Goal: Check status: Check status

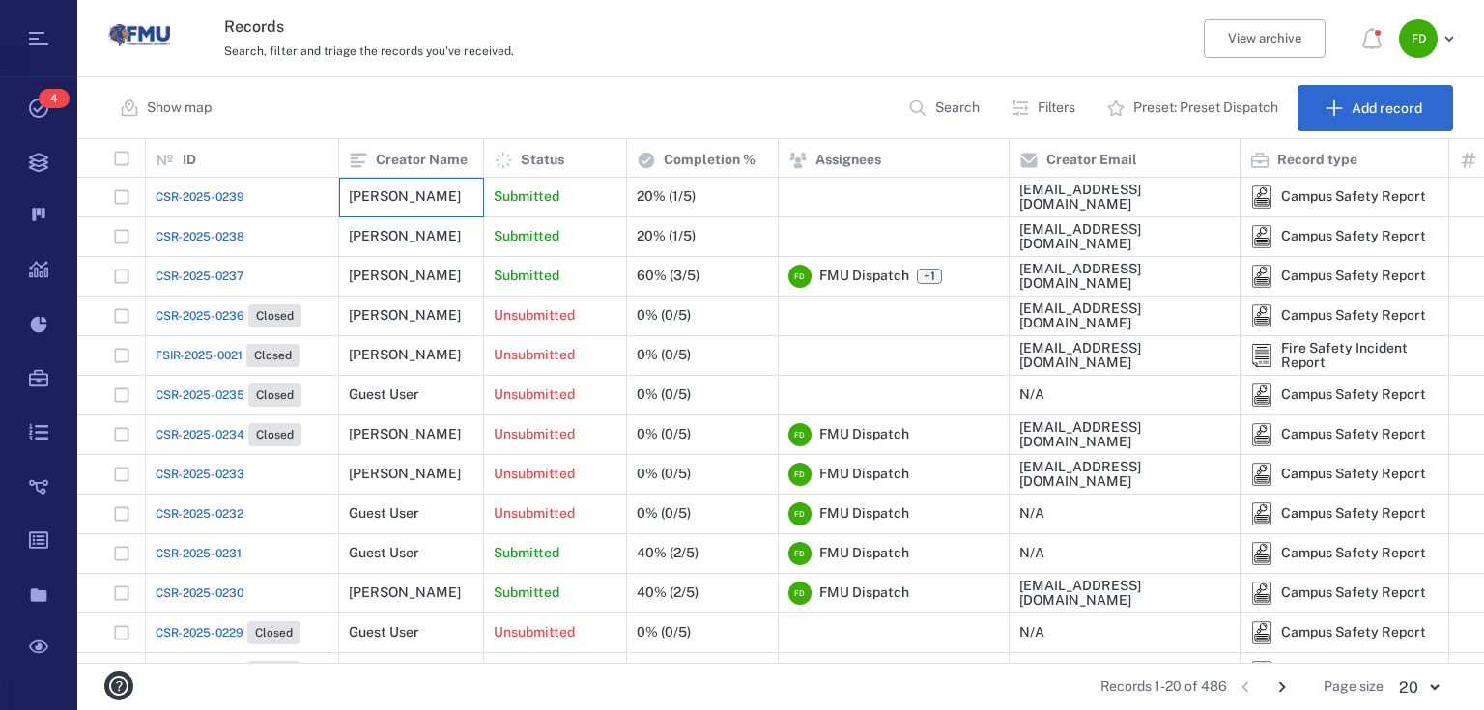
click at [385, 198] on div "[PERSON_NAME]" at bounding box center [405, 196] width 112 height 14
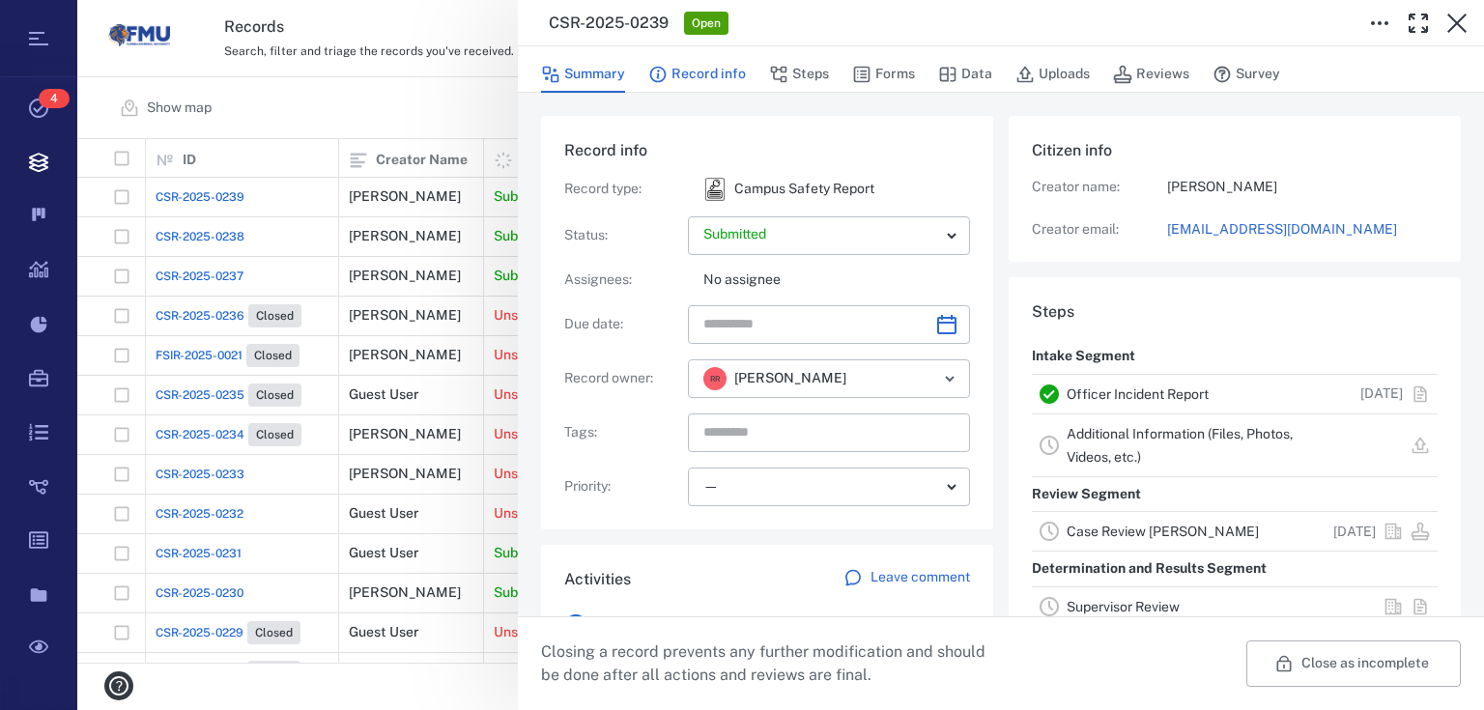
click at [702, 73] on button "Record info" at bounding box center [697, 74] width 98 height 37
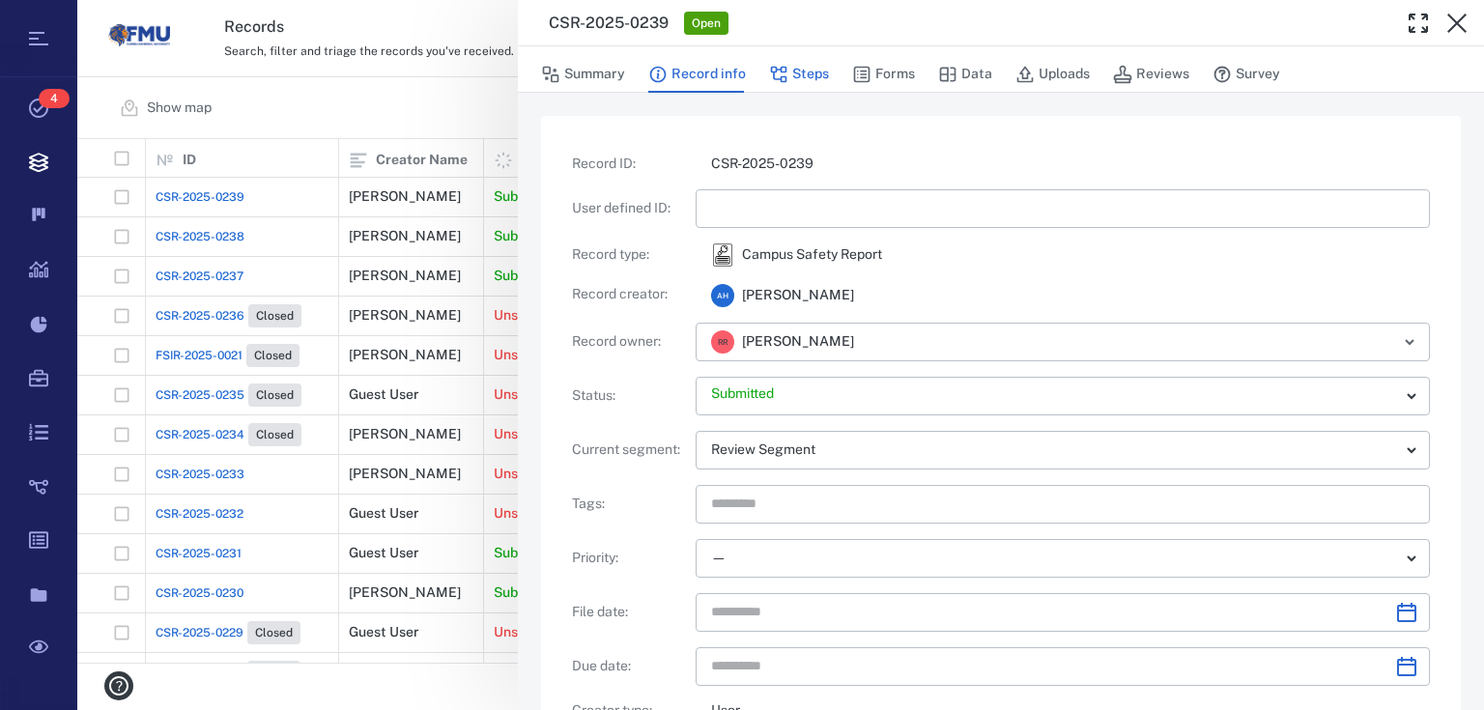
click at [788, 81] on button "Steps" at bounding box center [799, 74] width 60 height 37
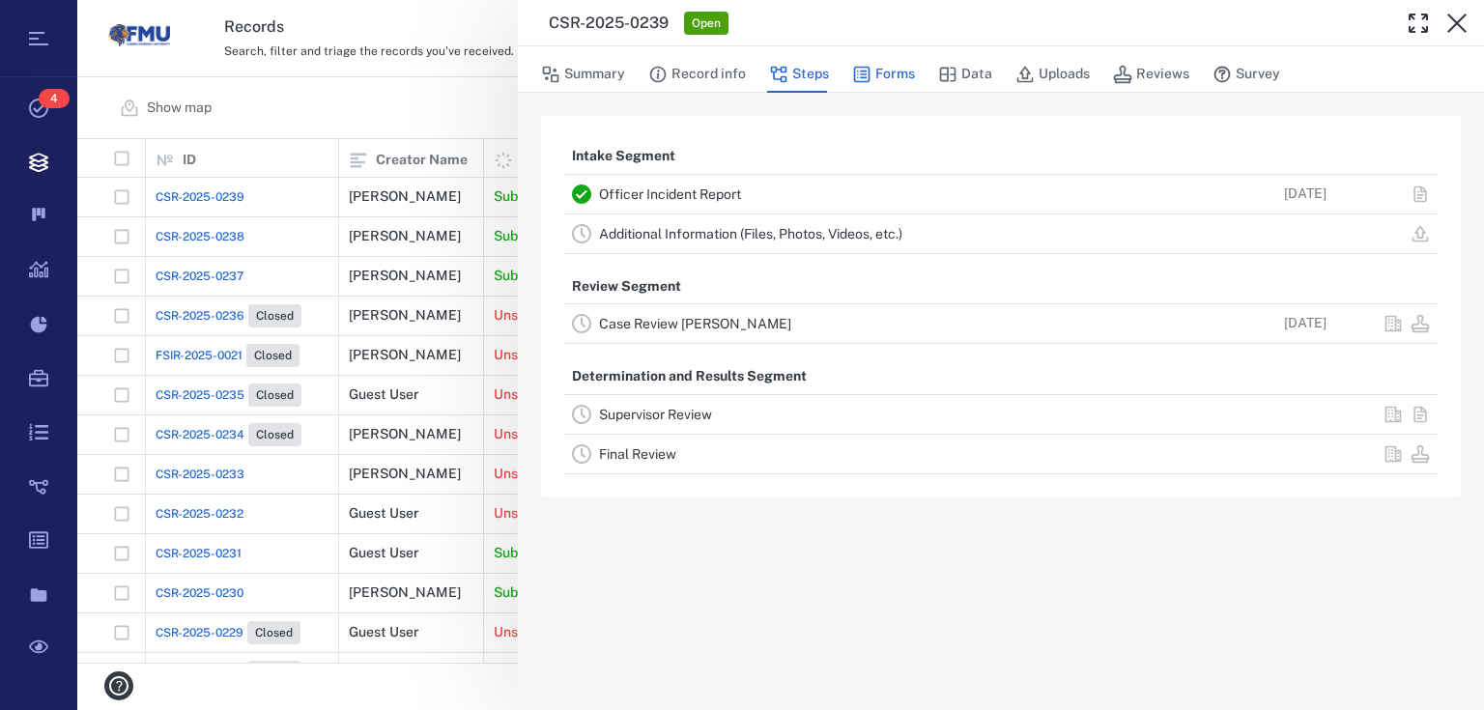
click at [889, 82] on button "Forms" at bounding box center [883, 74] width 63 height 37
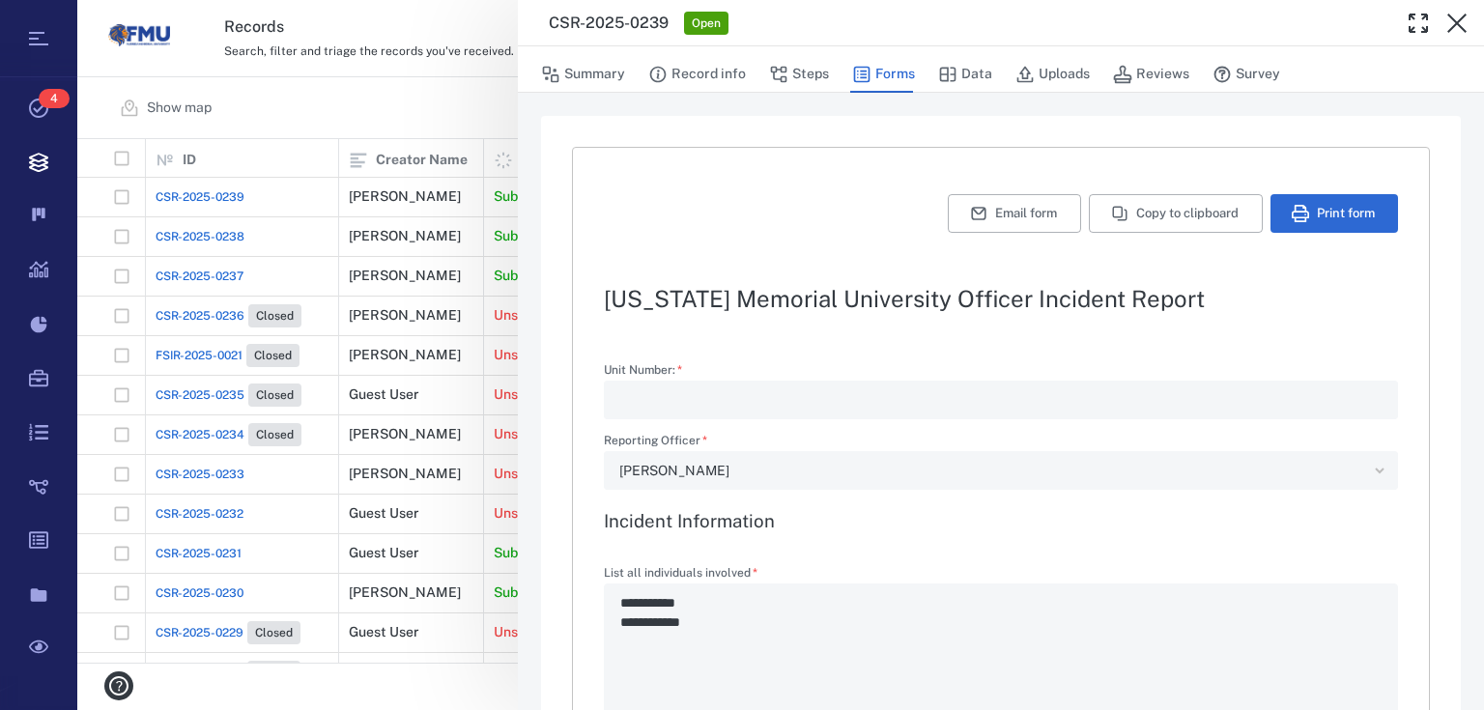
type textarea "*"
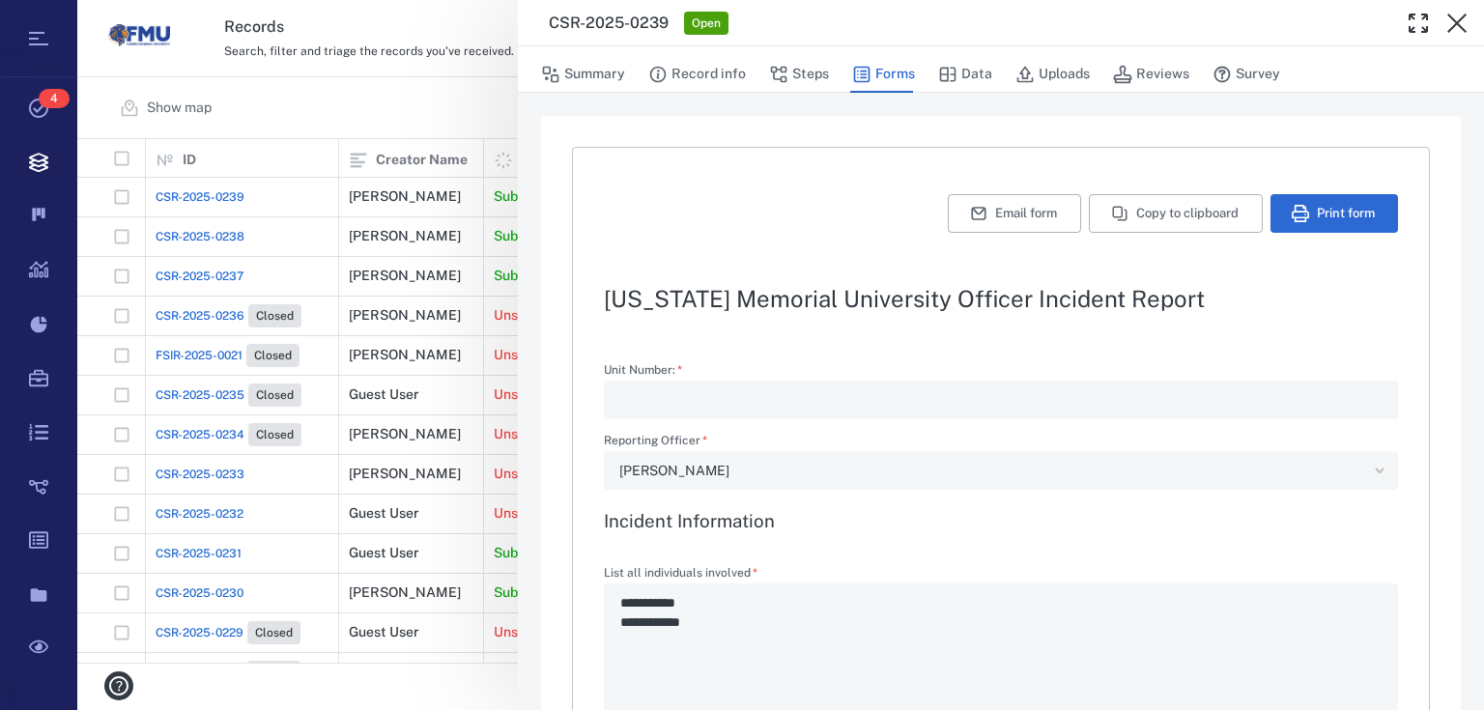
type textarea "*"
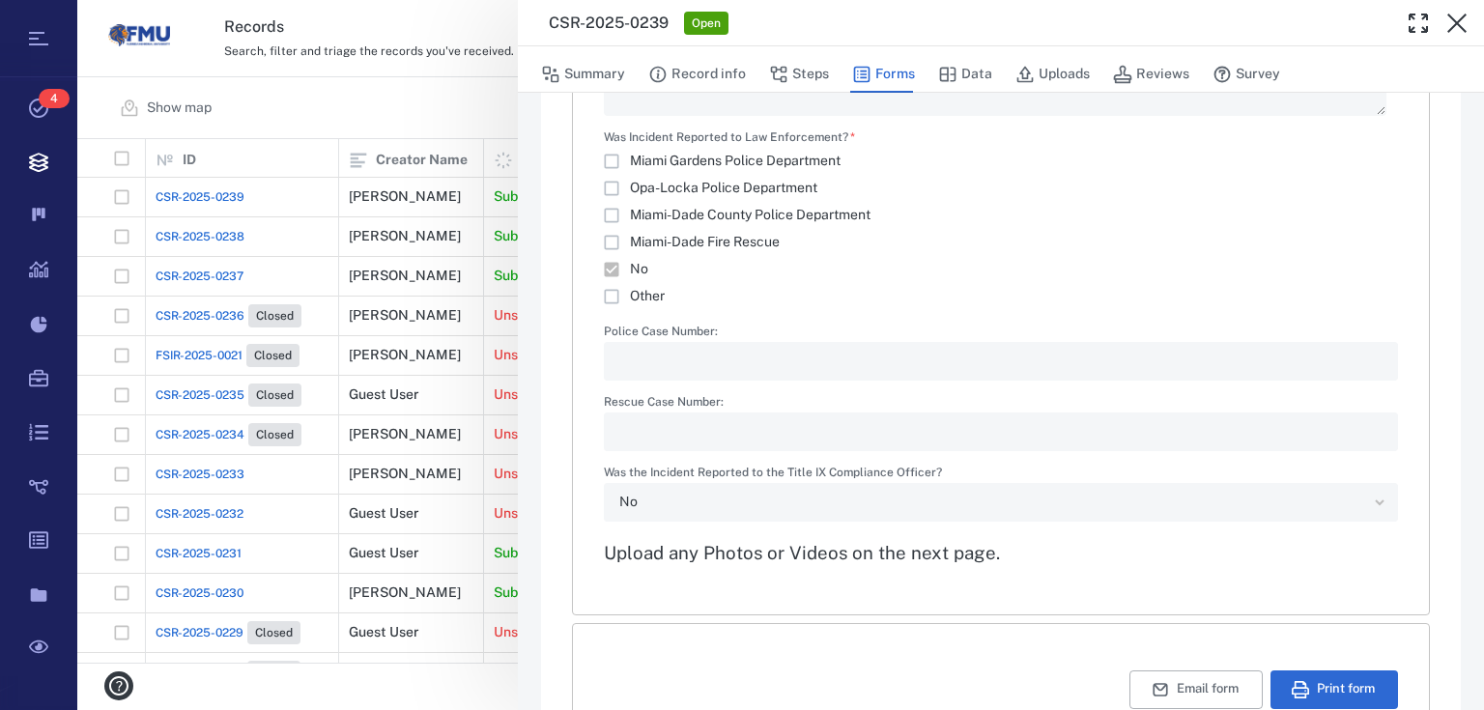
scroll to position [2794, 0]
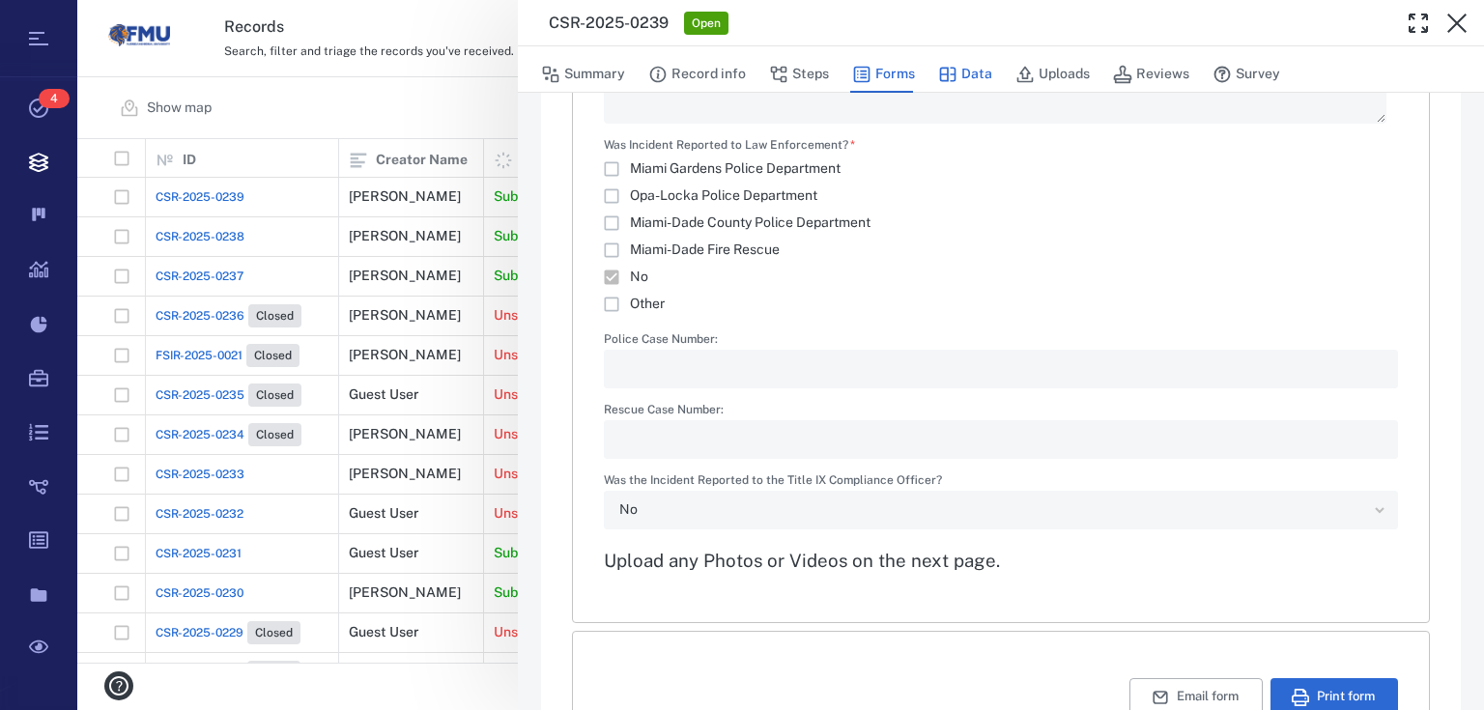
click at [949, 81] on icon "button" at bounding box center [948, 74] width 16 height 14
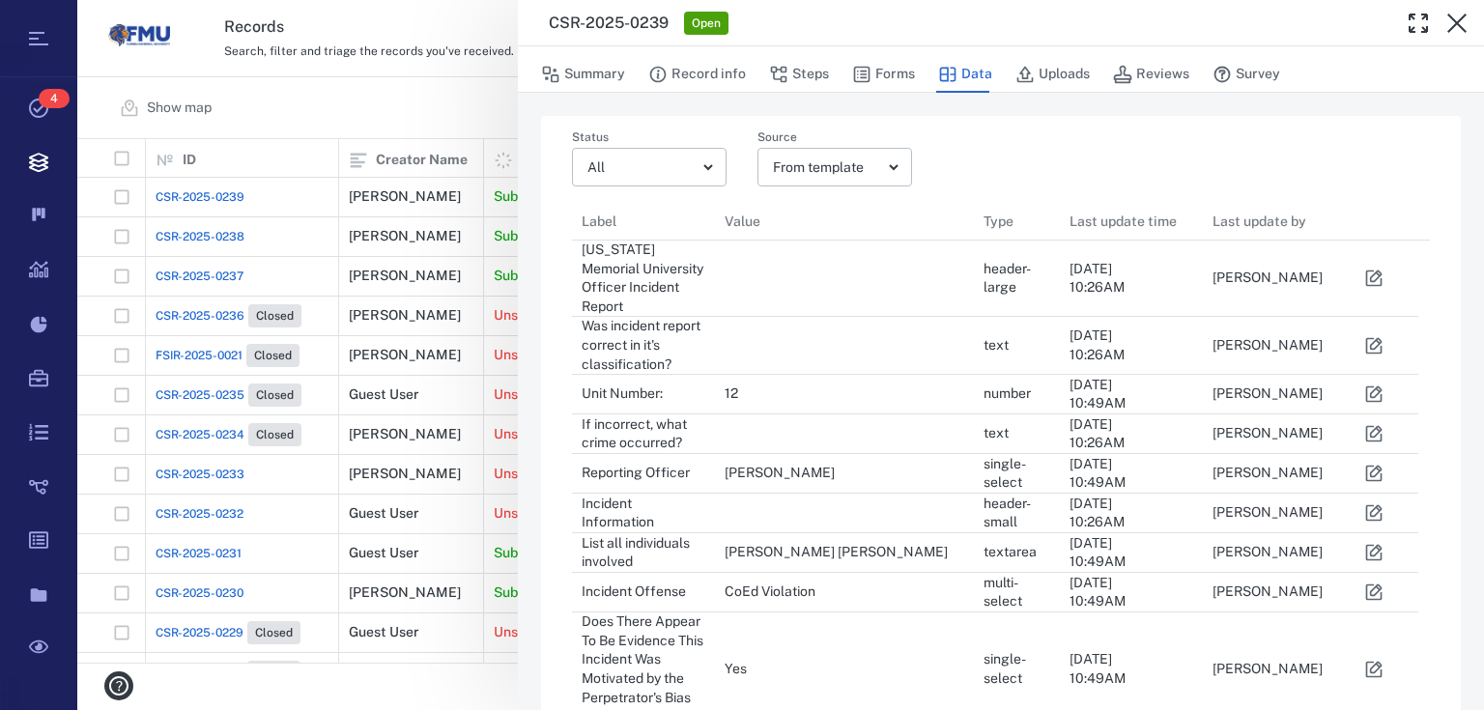
scroll to position [1559, 834]
click at [1022, 77] on icon "button" at bounding box center [1025, 75] width 16 height 16
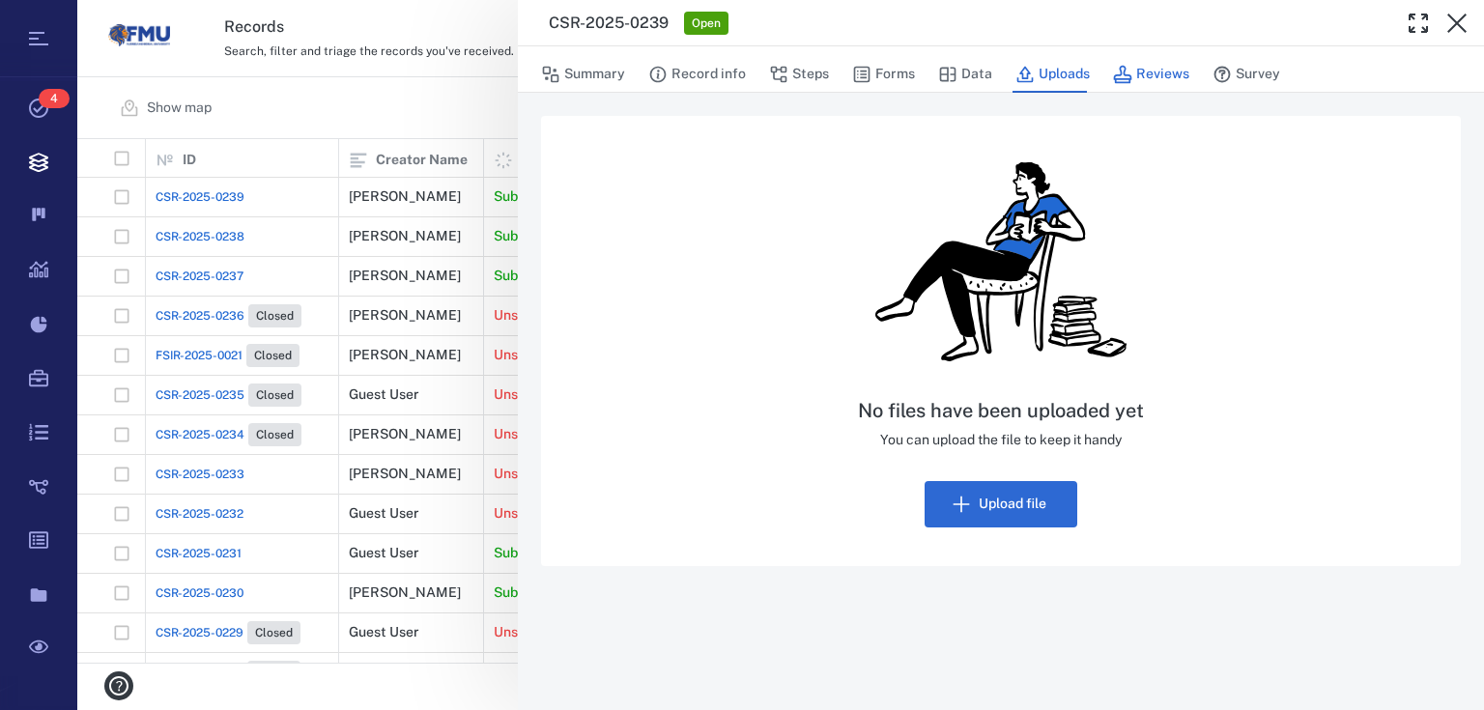
click at [1149, 71] on button "Reviews" at bounding box center [1151, 74] width 76 height 37
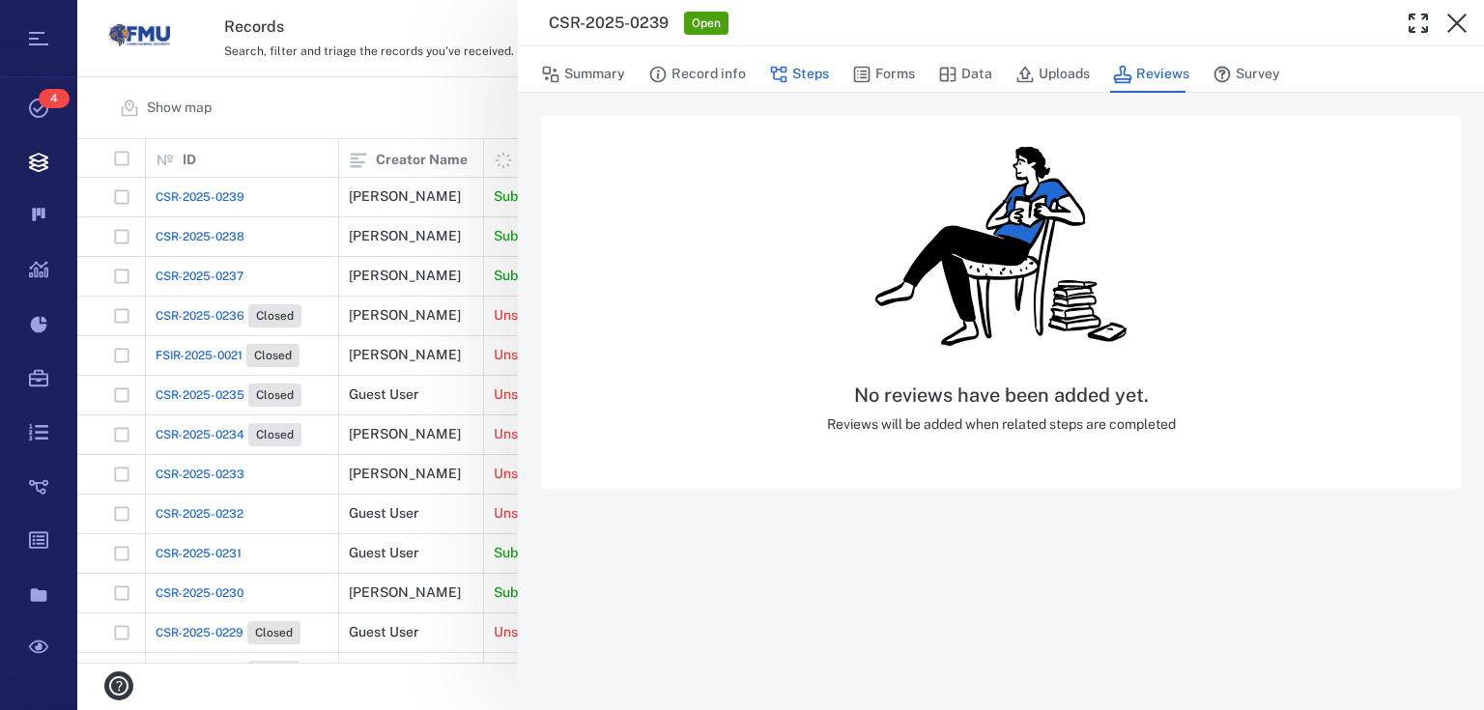
click at [815, 68] on button "Steps" at bounding box center [799, 74] width 60 height 37
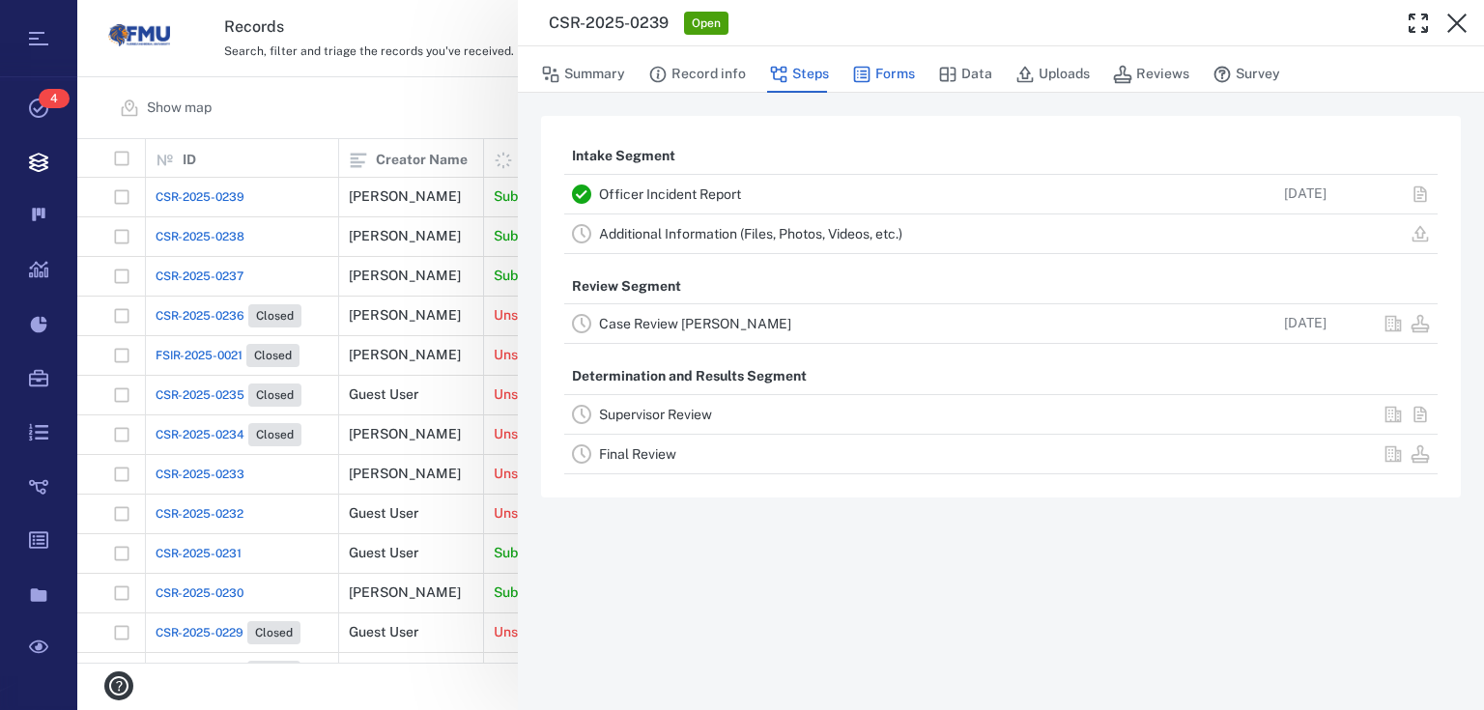
click at [901, 69] on button "Forms" at bounding box center [883, 74] width 63 height 37
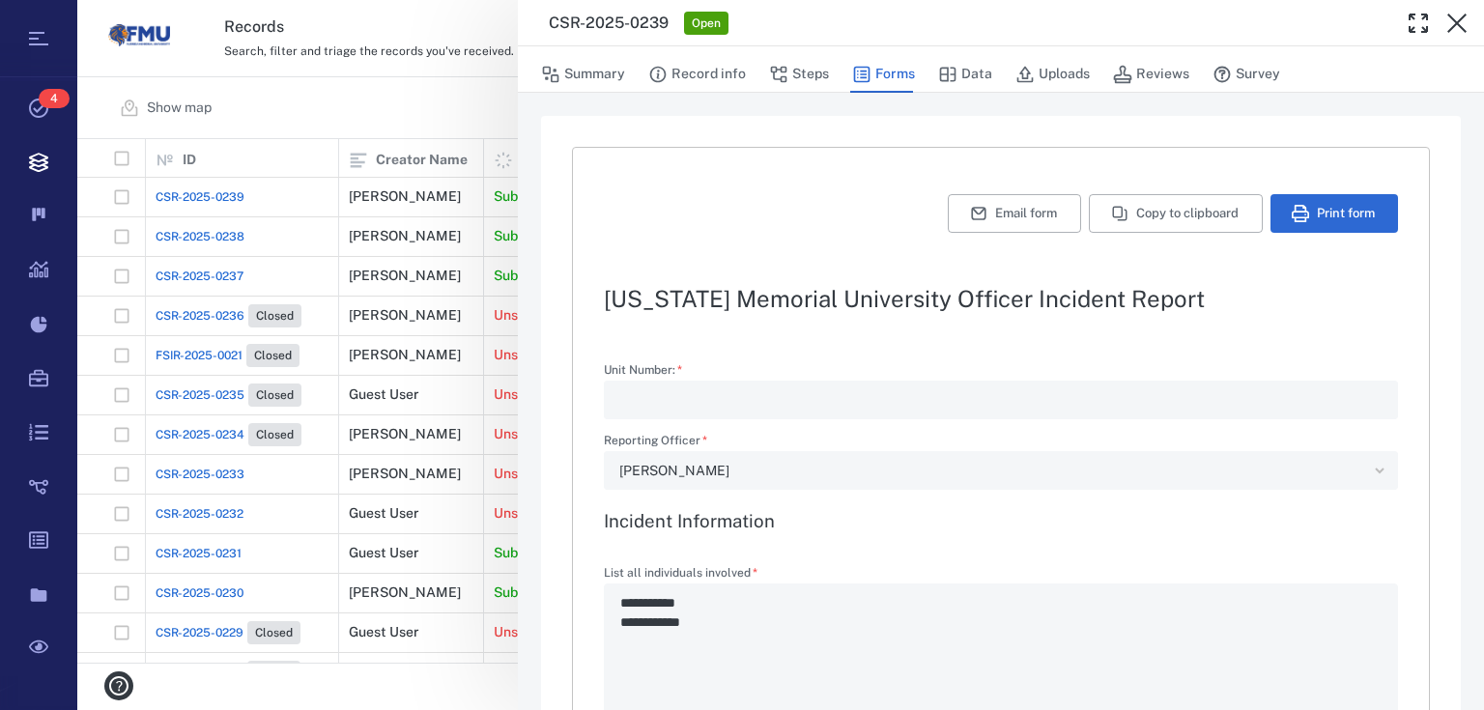
type textarea "*"
type textarea "**********"
type textarea "*"
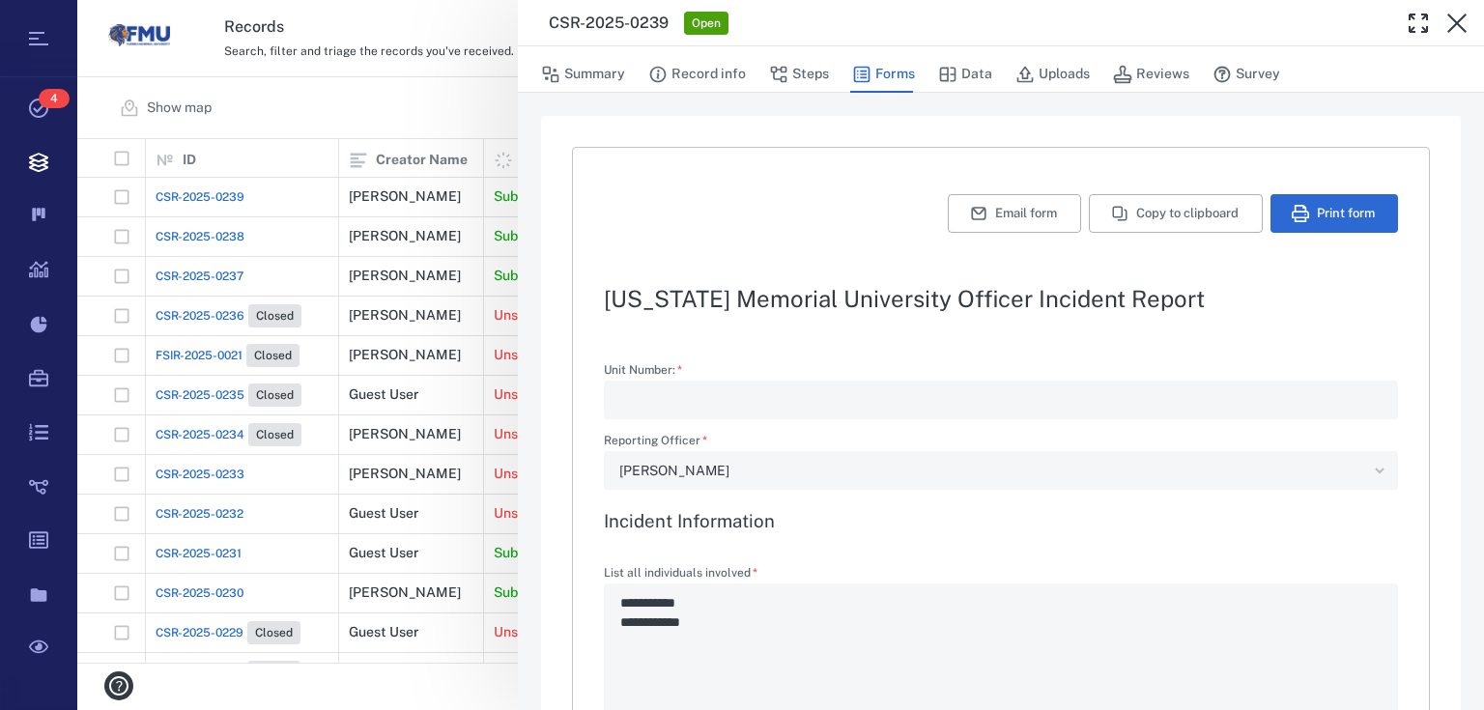
type textarea "*"
click at [960, 75] on button "Data" at bounding box center [965, 74] width 54 height 37
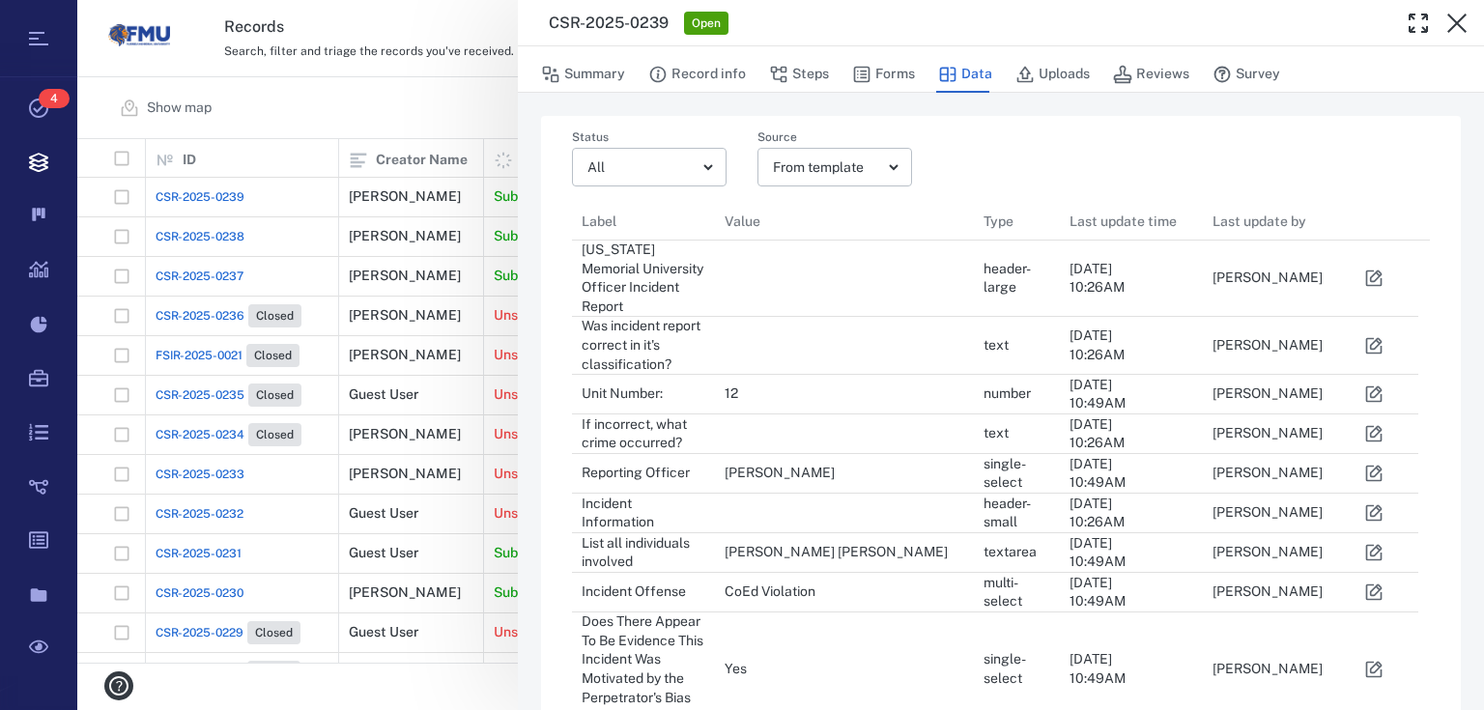
scroll to position [1559, 834]
click at [1053, 75] on button "Uploads" at bounding box center [1052, 74] width 74 height 37
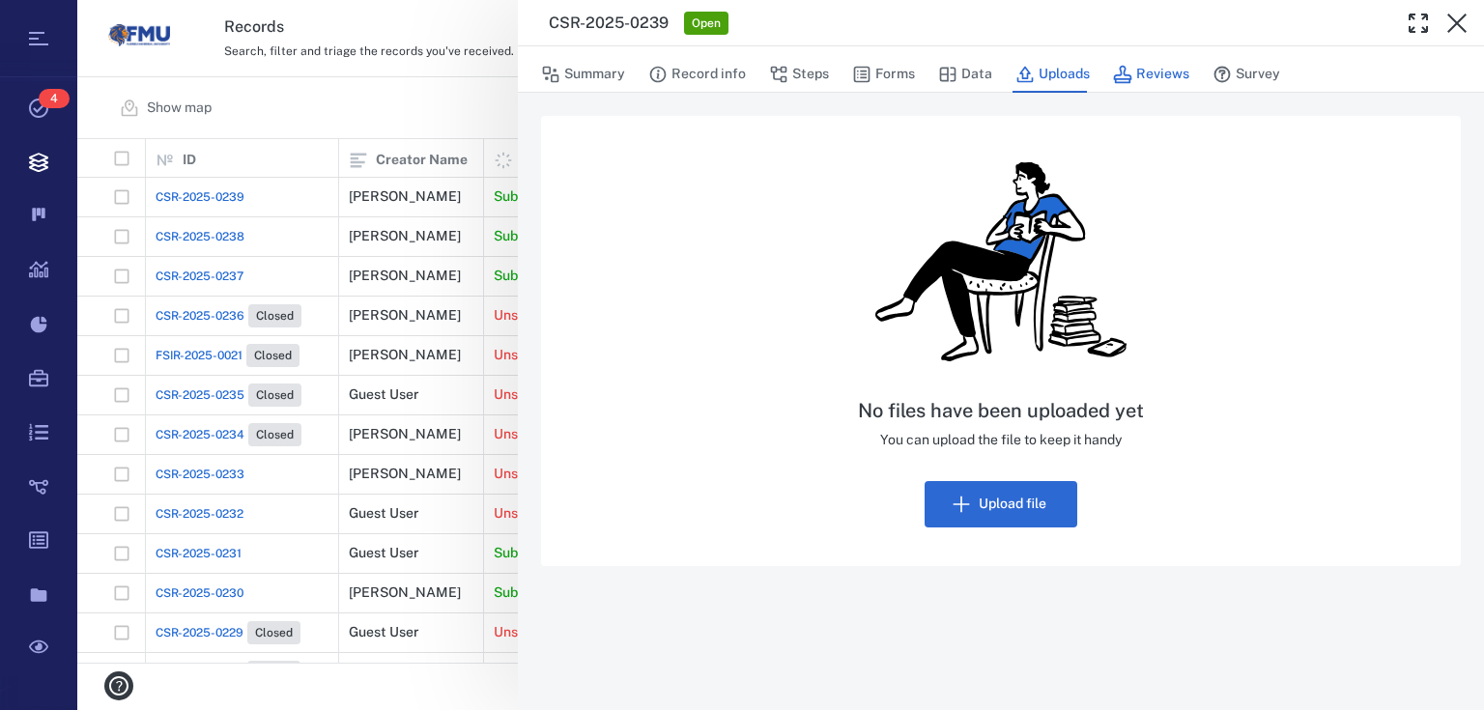
click at [1171, 71] on button "Reviews" at bounding box center [1151, 74] width 76 height 37
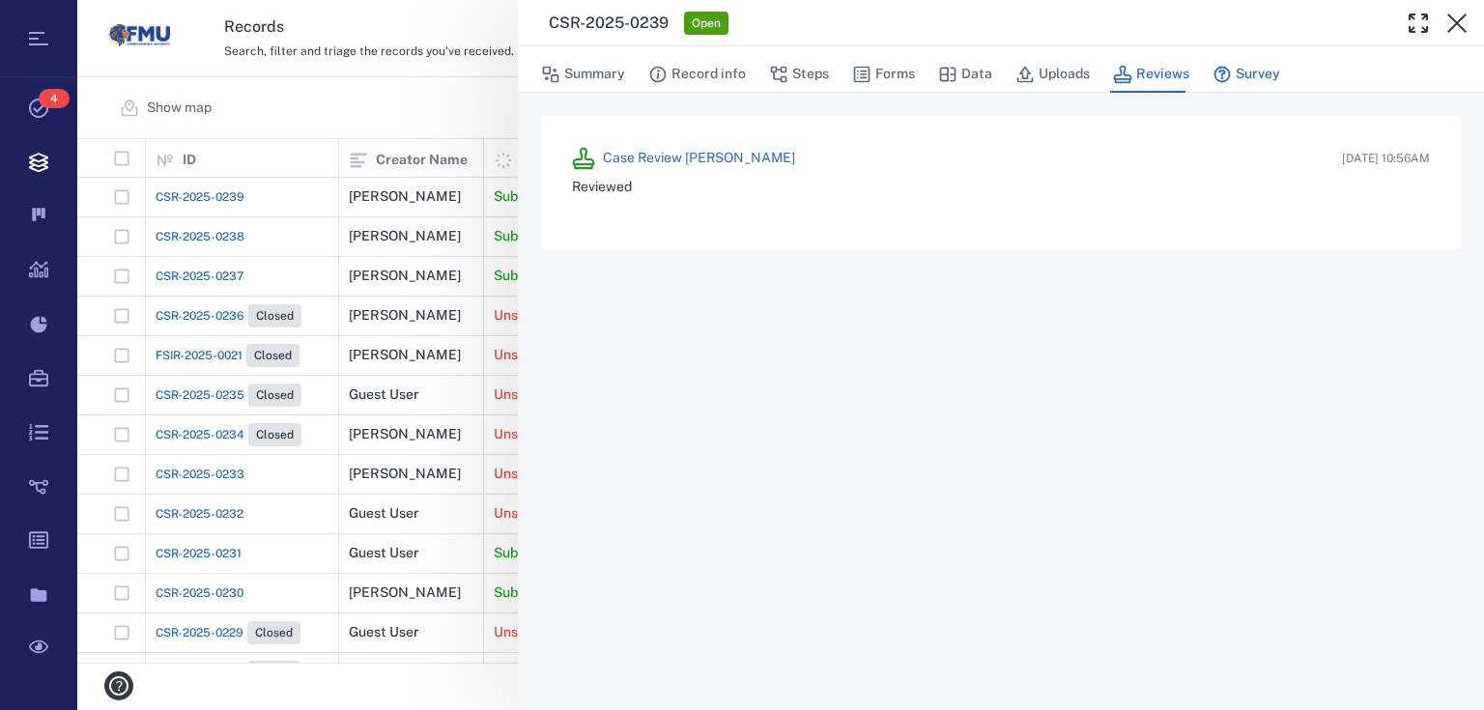
click at [1264, 66] on button "Survey" at bounding box center [1246, 74] width 68 height 37
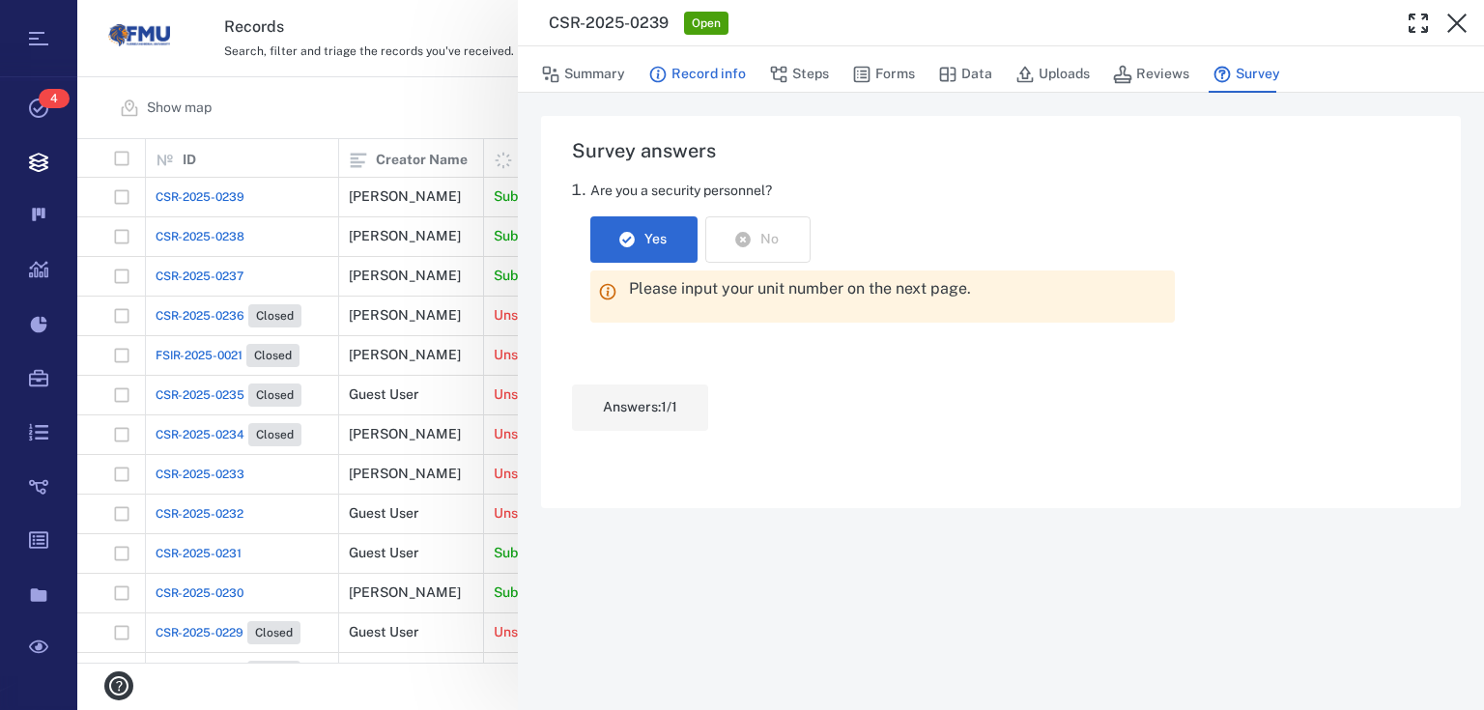
click at [684, 71] on button "Record info" at bounding box center [697, 74] width 98 height 37
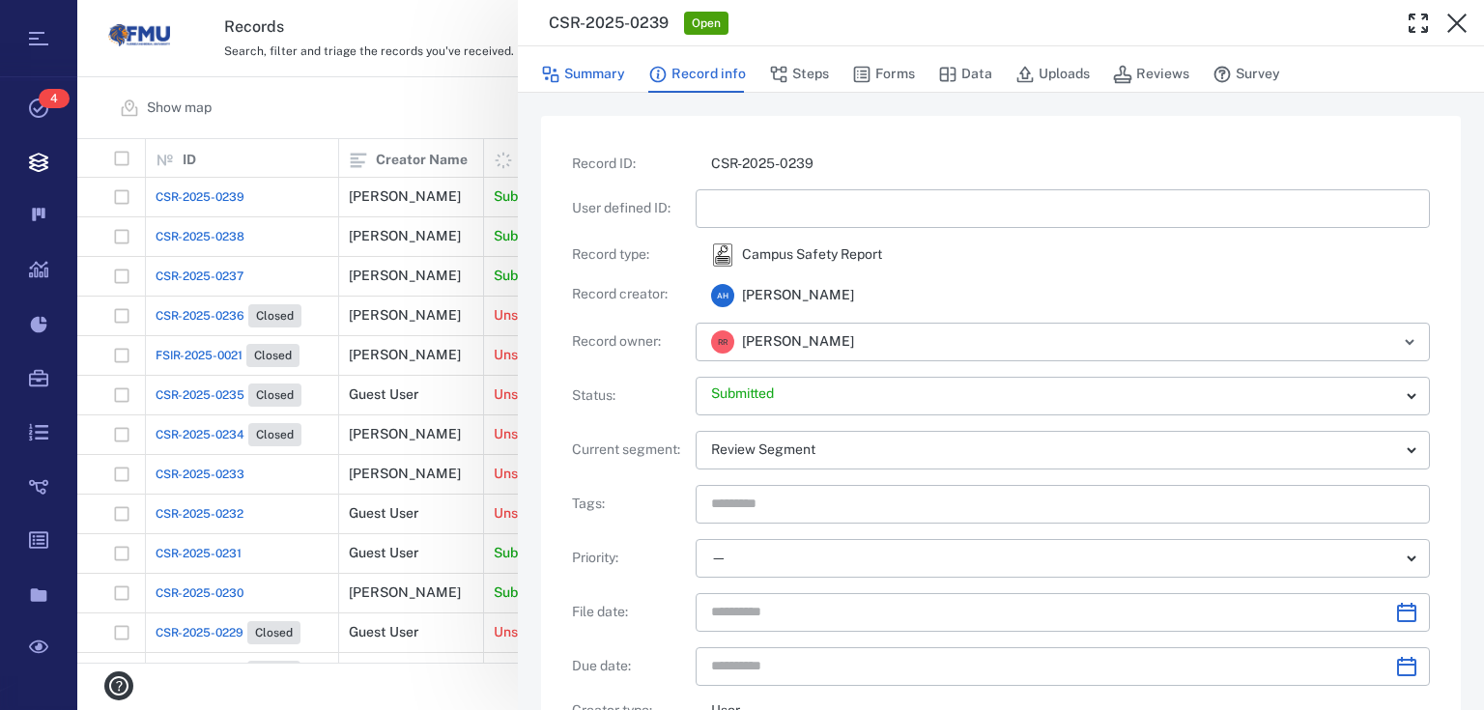
click at [572, 77] on button "Summary" at bounding box center [583, 74] width 84 height 37
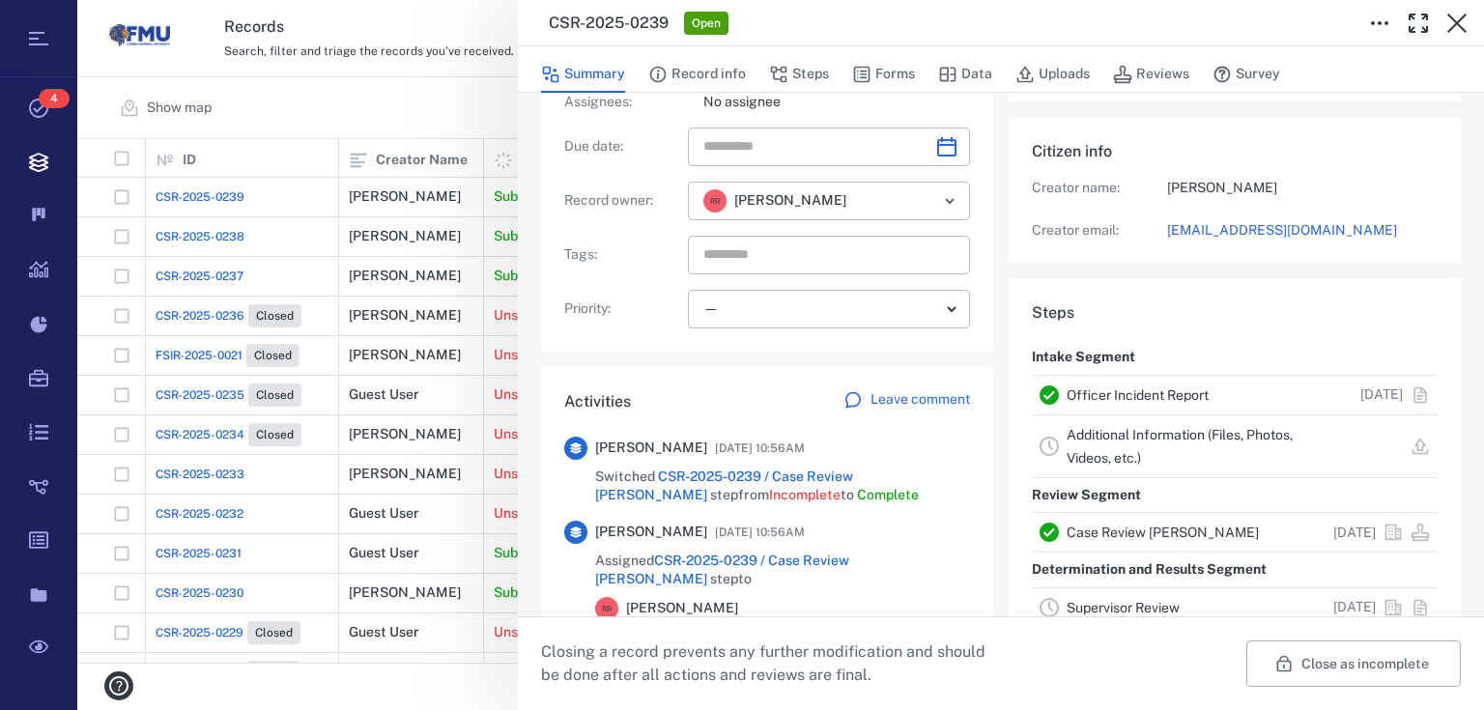
scroll to position [232, 0]
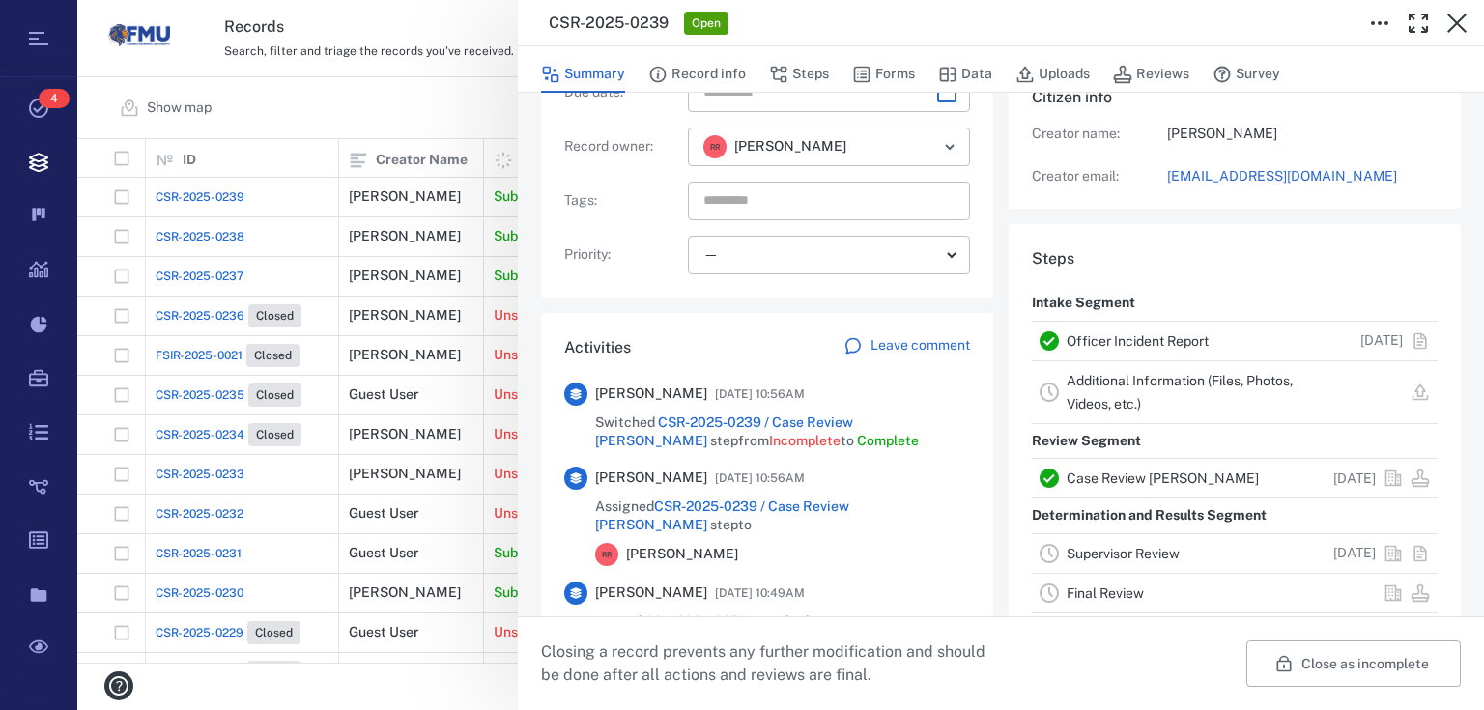
click at [1176, 470] on link "Case Review [PERSON_NAME]" at bounding box center [1162, 477] width 192 height 15
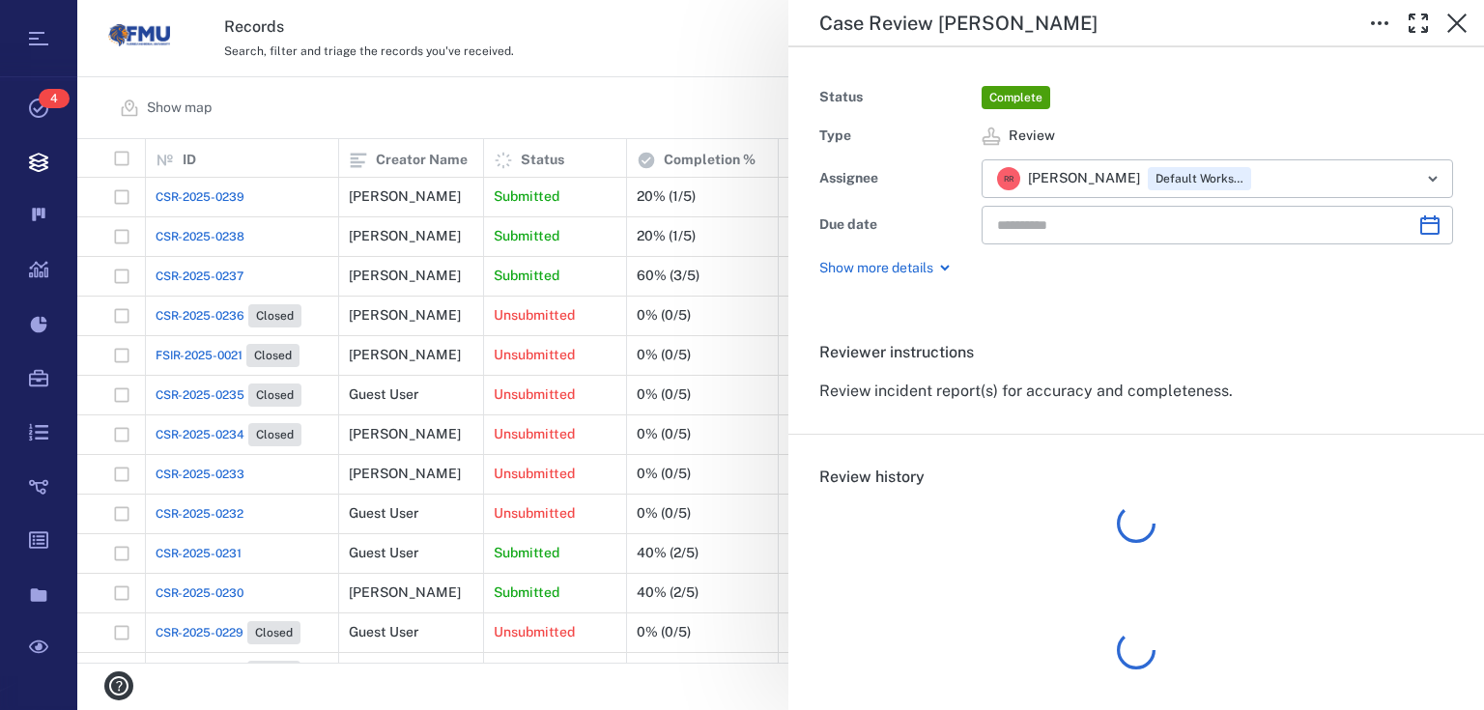
type input "**********"
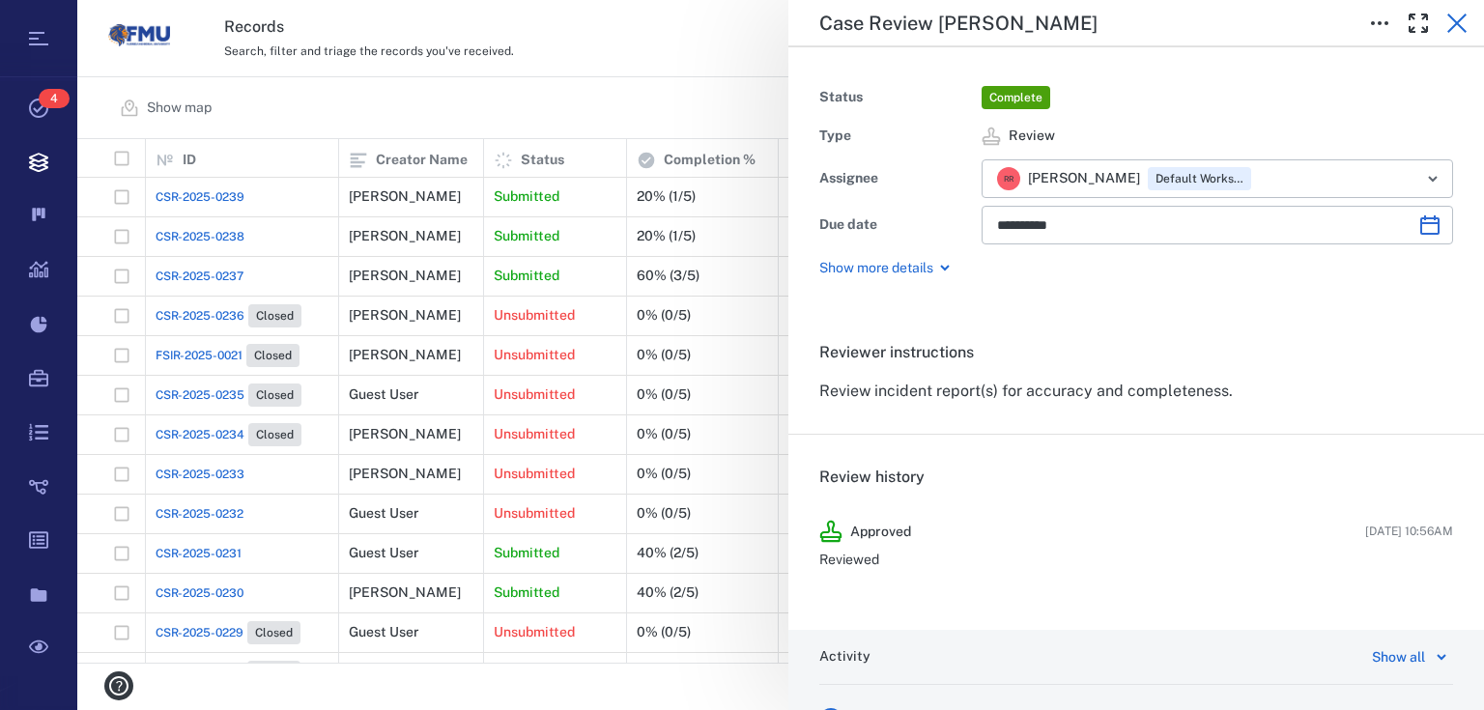
click at [1455, 27] on icon "button" at bounding box center [1456, 23] width 23 height 23
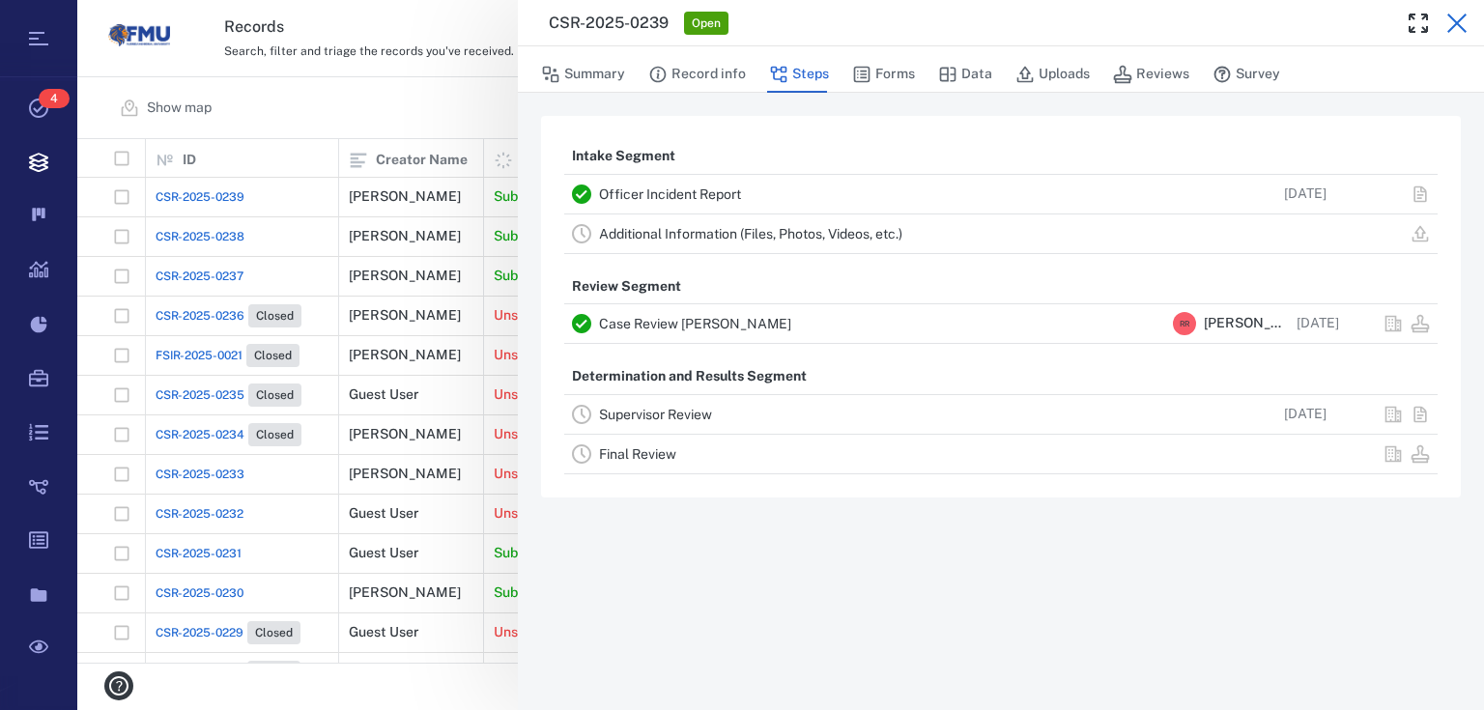
click at [1457, 19] on icon "button" at bounding box center [1456, 23] width 23 height 23
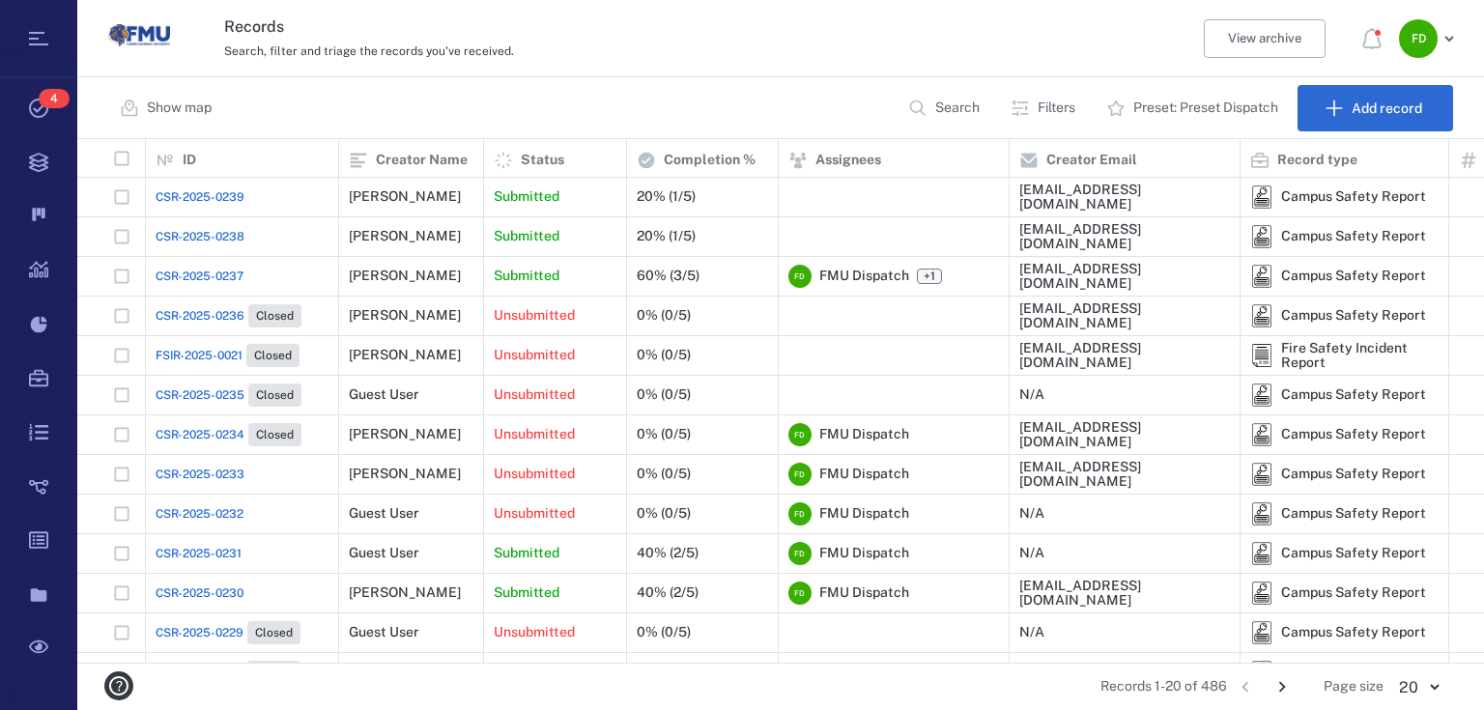
click at [205, 188] on span "CSR-2025-0239" at bounding box center [199, 196] width 89 height 17
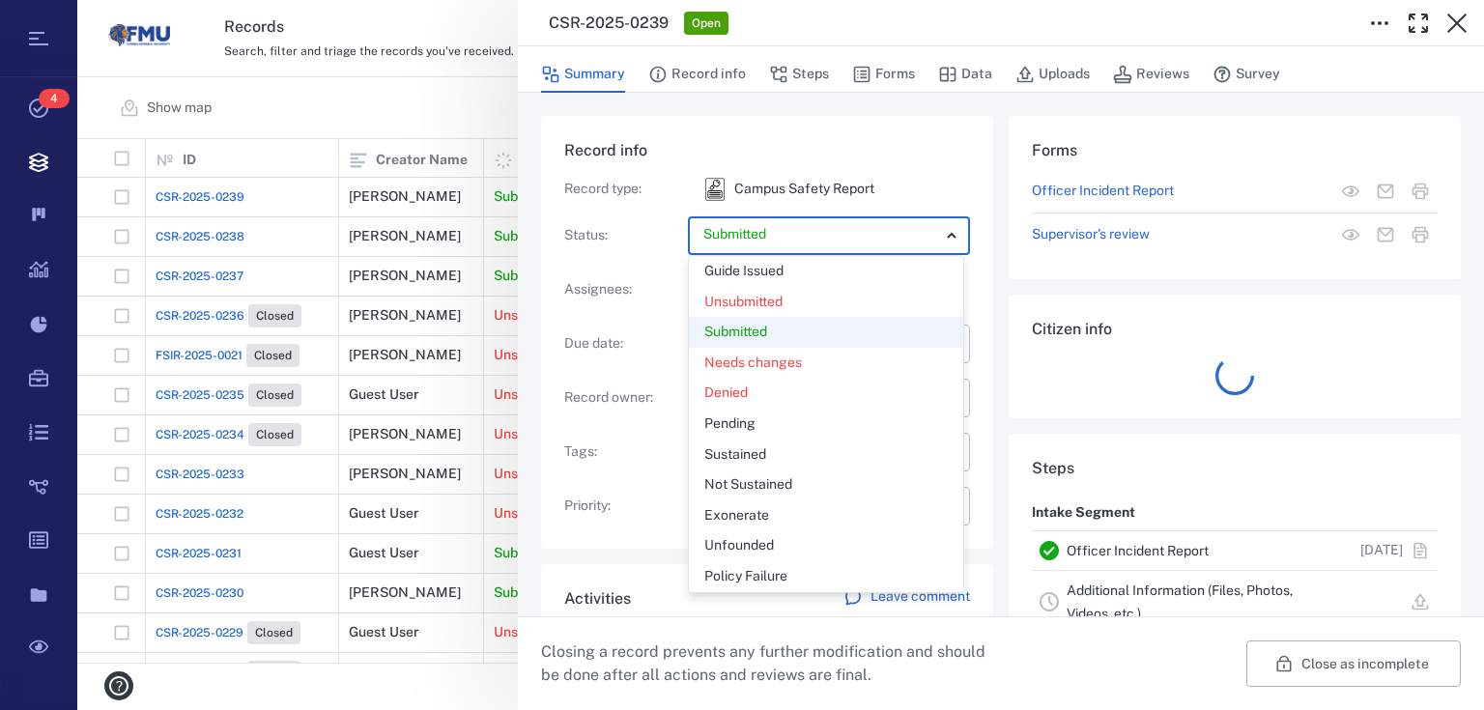
click at [948, 231] on body "Tasks 4 Records Boards Dashboard Reports Record types Guide steps Rules Form bu…" at bounding box center [742, 355] width 1484 height 710
click at [948, 231] on div at bounding box center [742, 355] width 1484 height 710
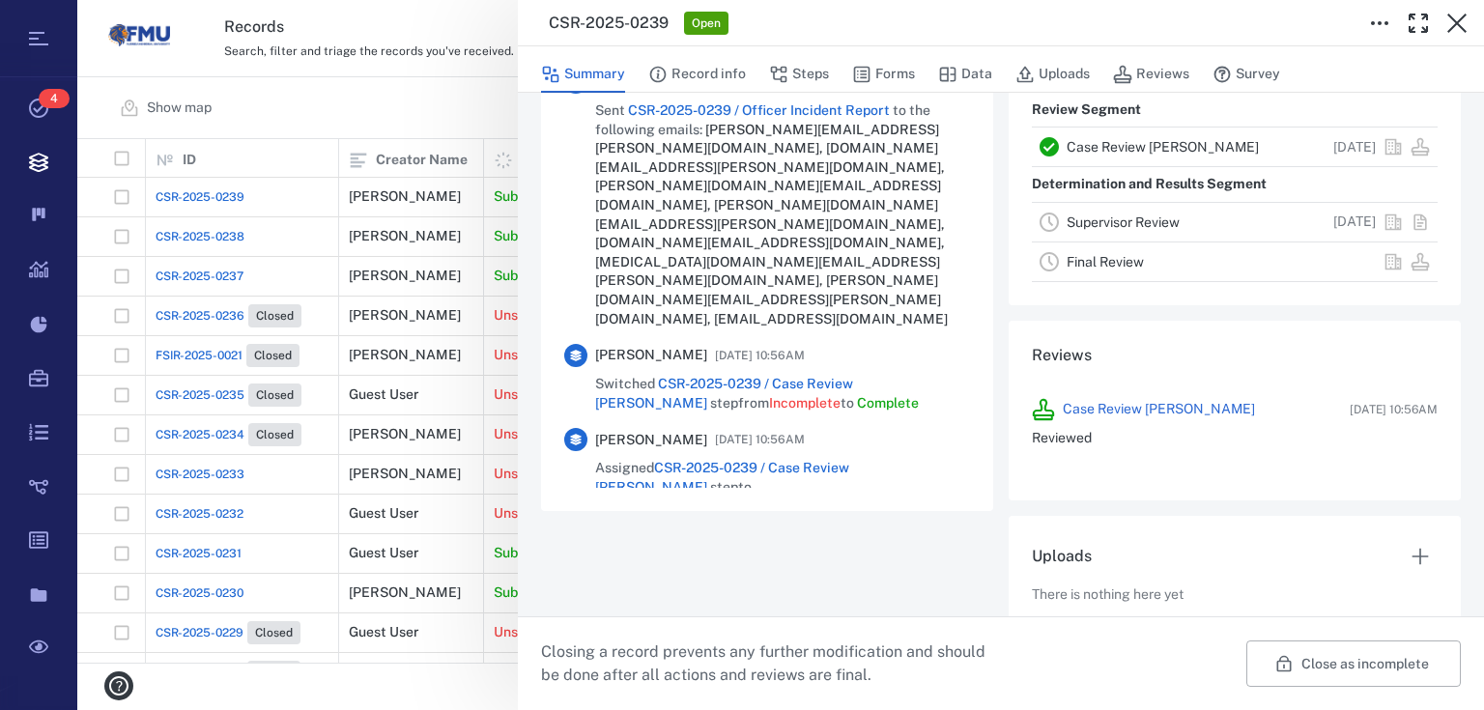
scroll to position [587, 0]
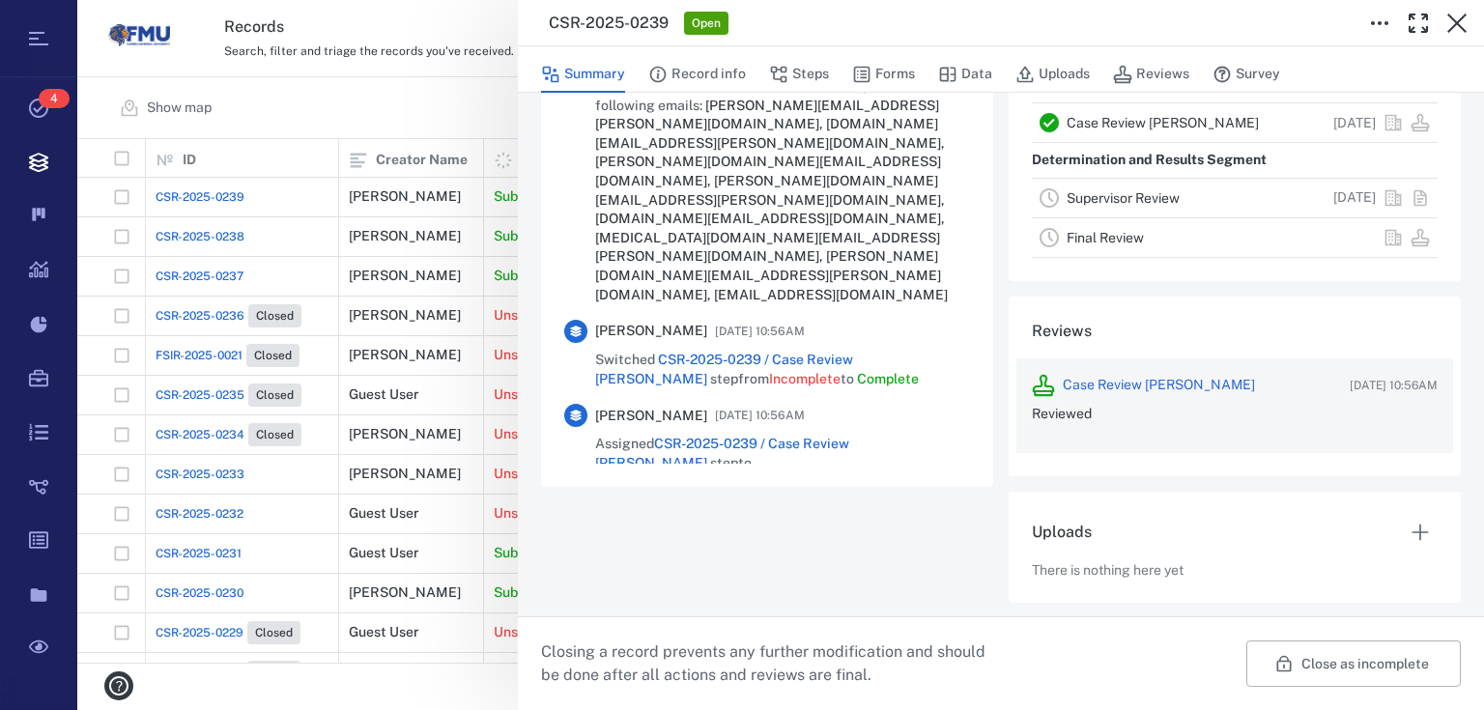
click at [1145, 383] on link "Case Review [PERSON_NAME]" at bounding box center [1158, 385] width 192 height 19
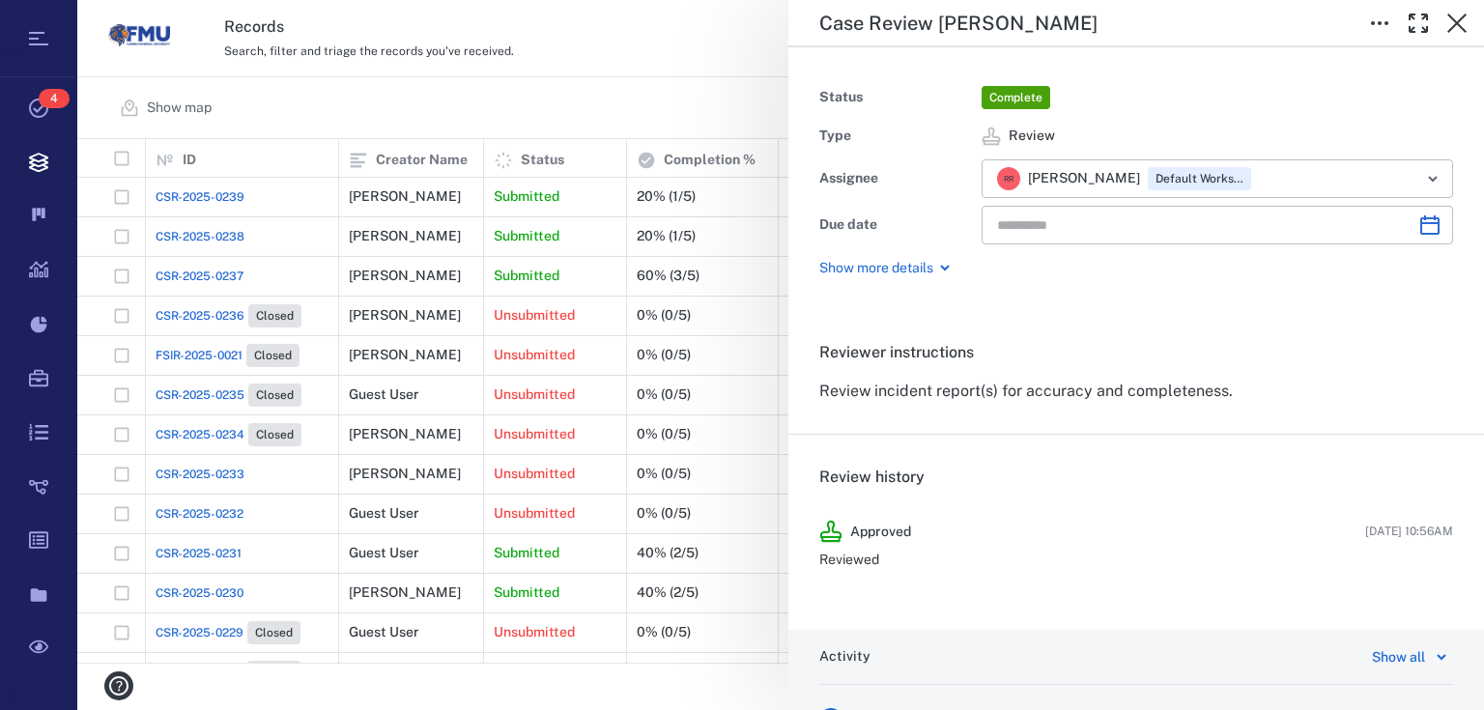
type input "**********"
click at [1449, 27] on icon "button" at bounding box center [1456, 23] width 23 height 23
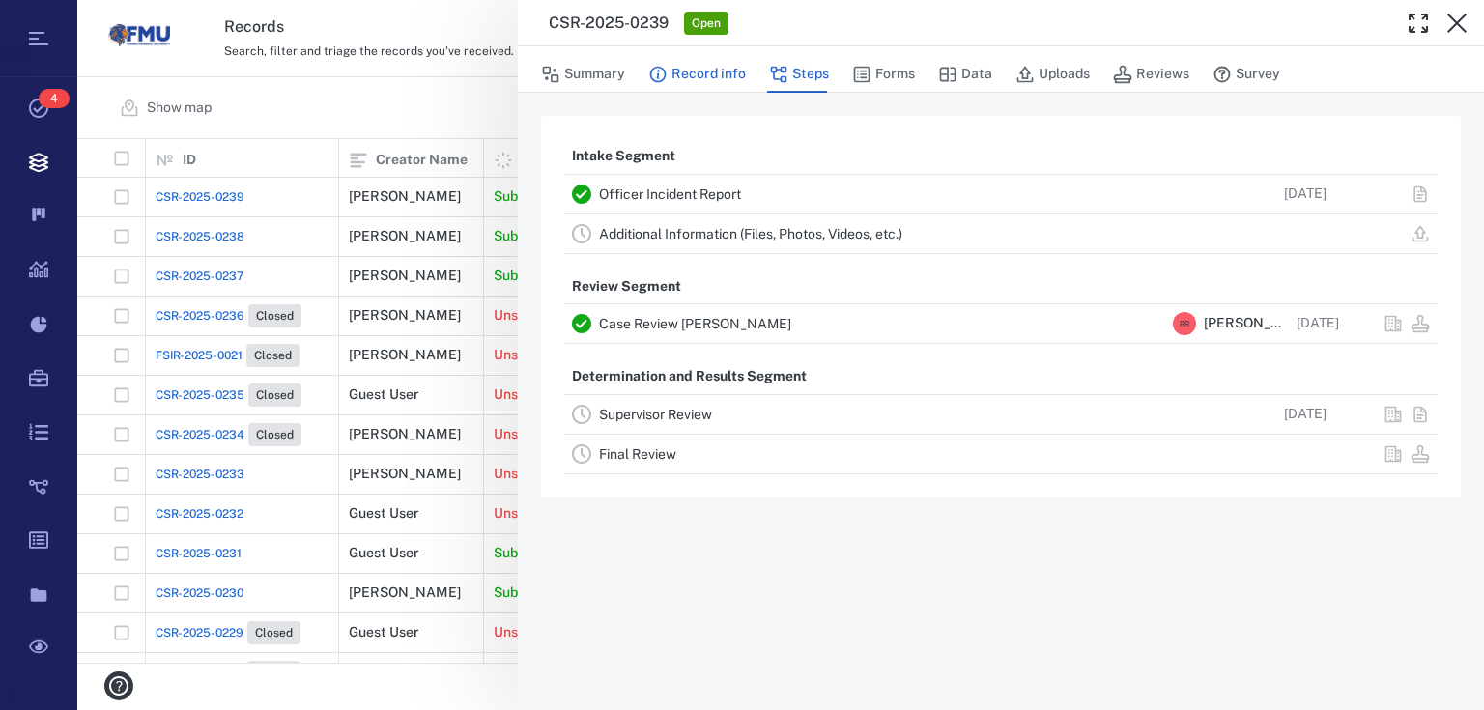
click at [714, 74] on button "Record info" at bounding box center [697, 74] width 98 height 37
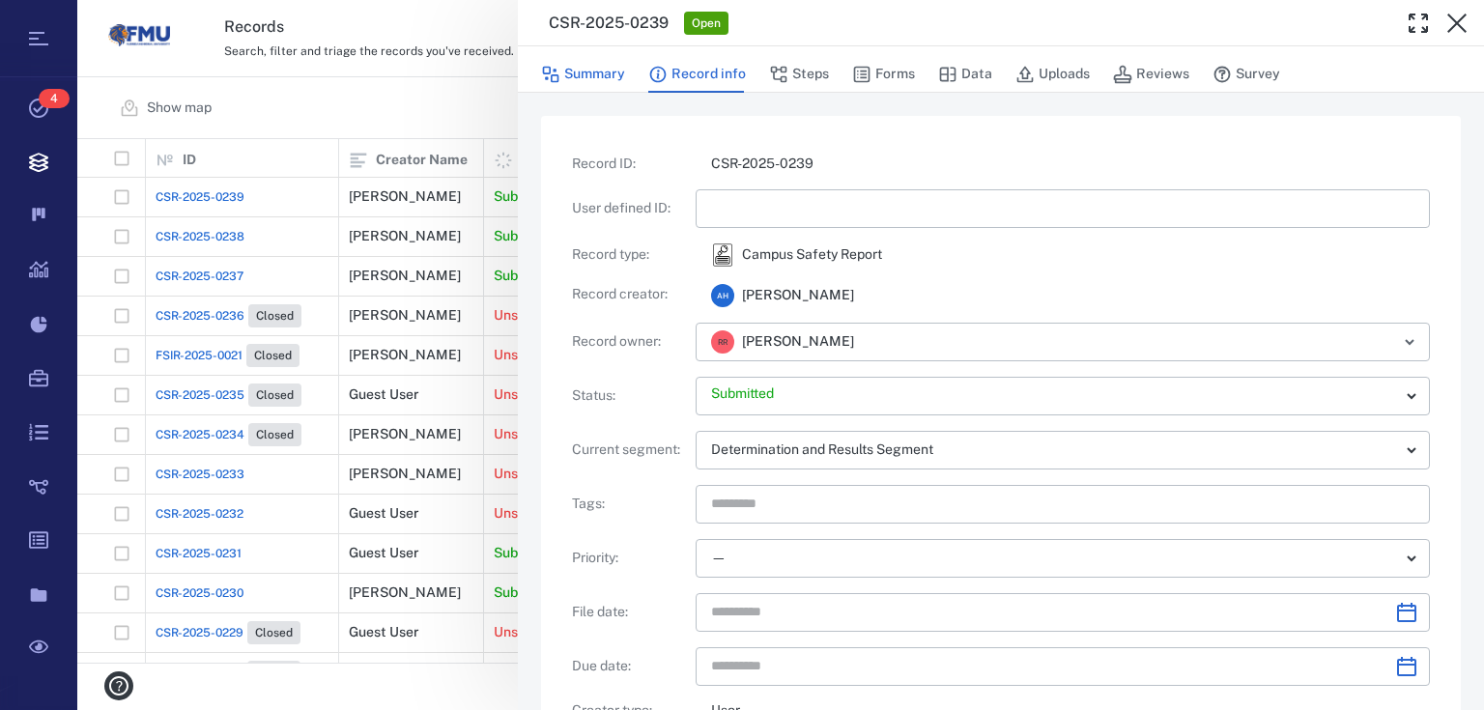
click at [583, 75] on button "Summary" at bounding box center [583, 74] width 84 height 37
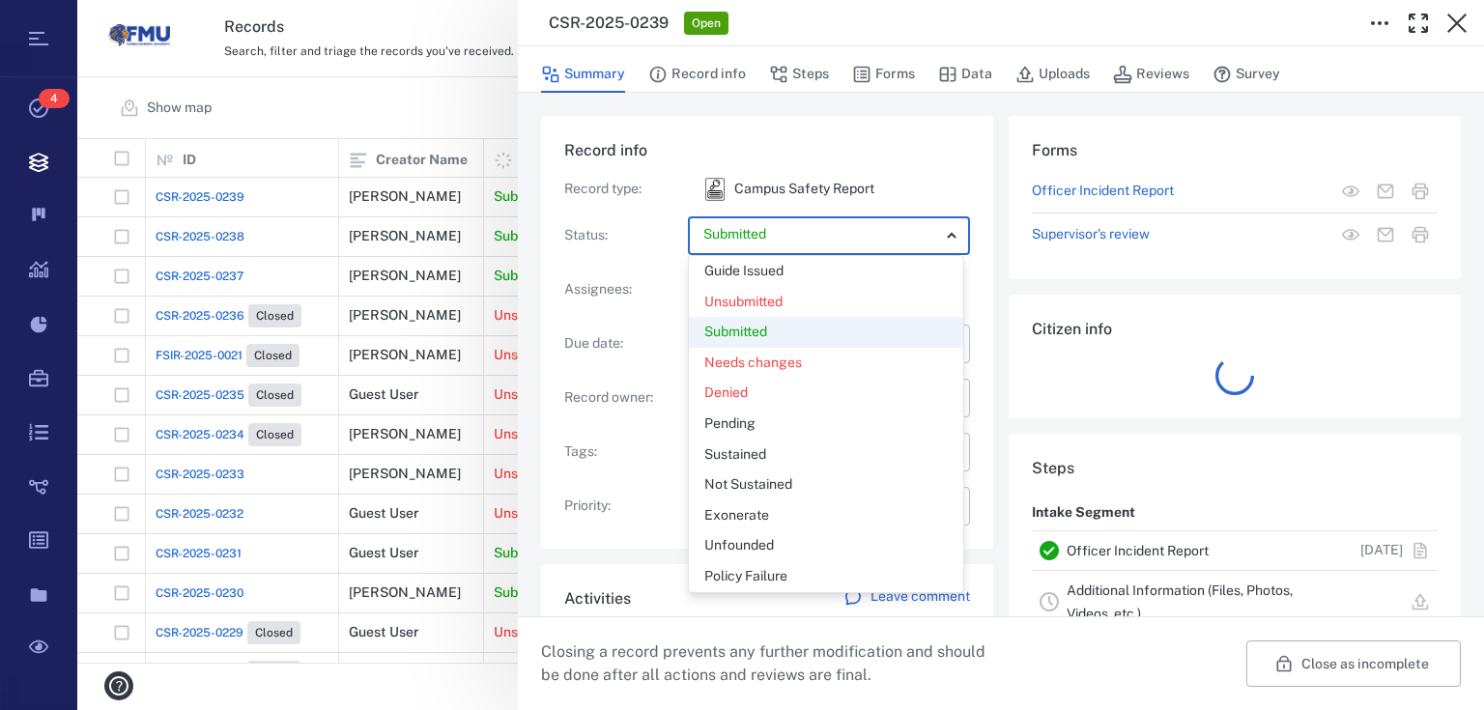
click at [937, 243] on body "Tasks 4 Records Boards Dashboard Reports Record types Guide steps Rules Form bu…" at bounding box center [742, 355] width 1484 height 710
click at [937, 243] on div at bounding box center [742, 355] width 1484 height 710
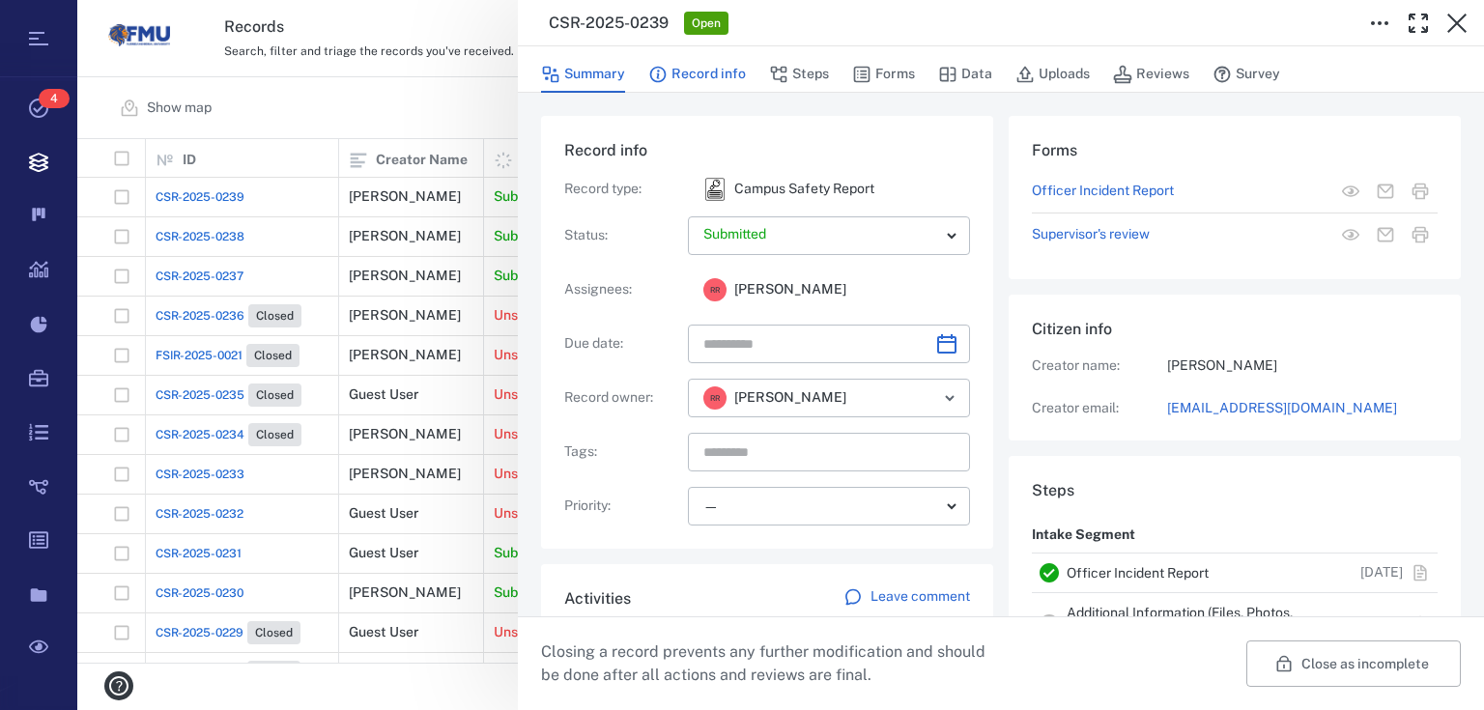
click at [692, 77] on button "Record info" at bounding box center [697, 74] width 98 height 37
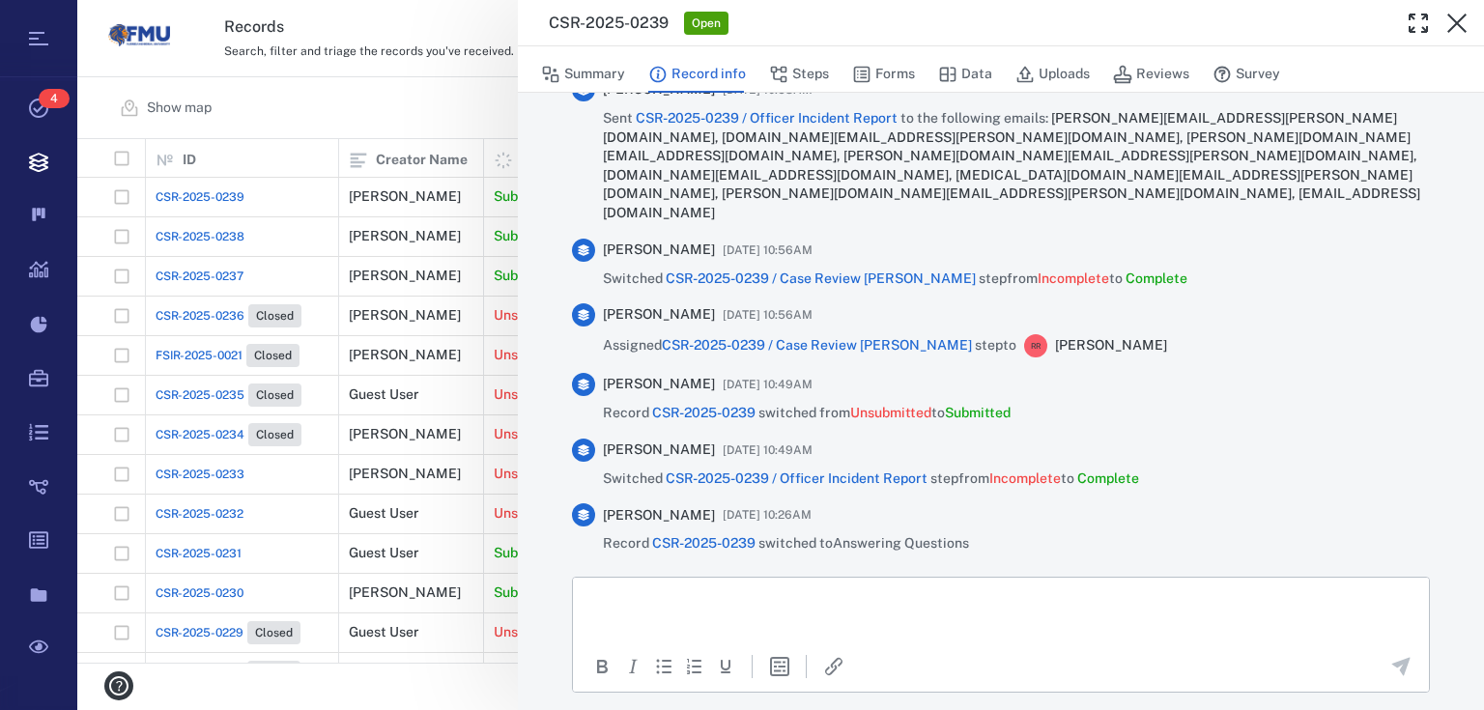
scroll to position [1234, 0]
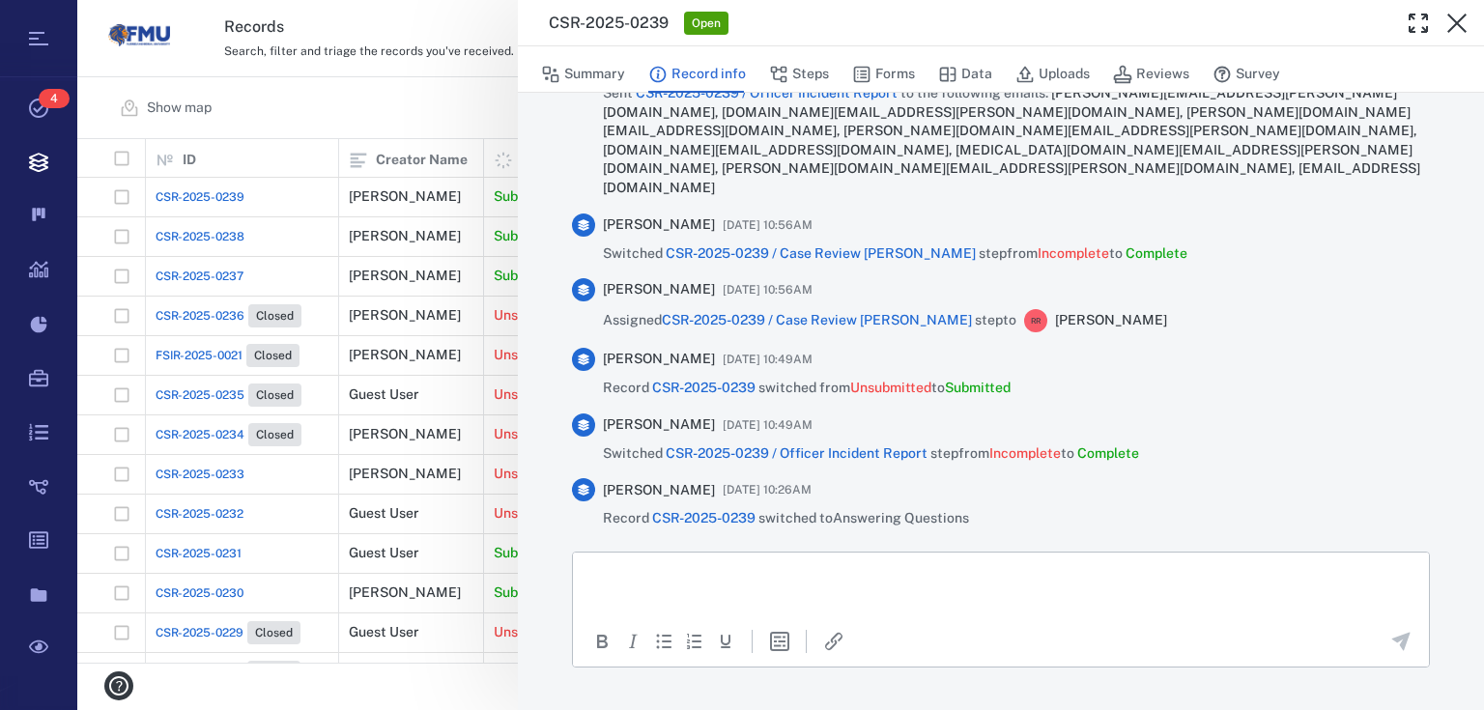
click at [878, 245] on span "CSR-2025-0239 / Case Review [PERSON_NAME]" at bounding box center [820, 252] width 310 height 15
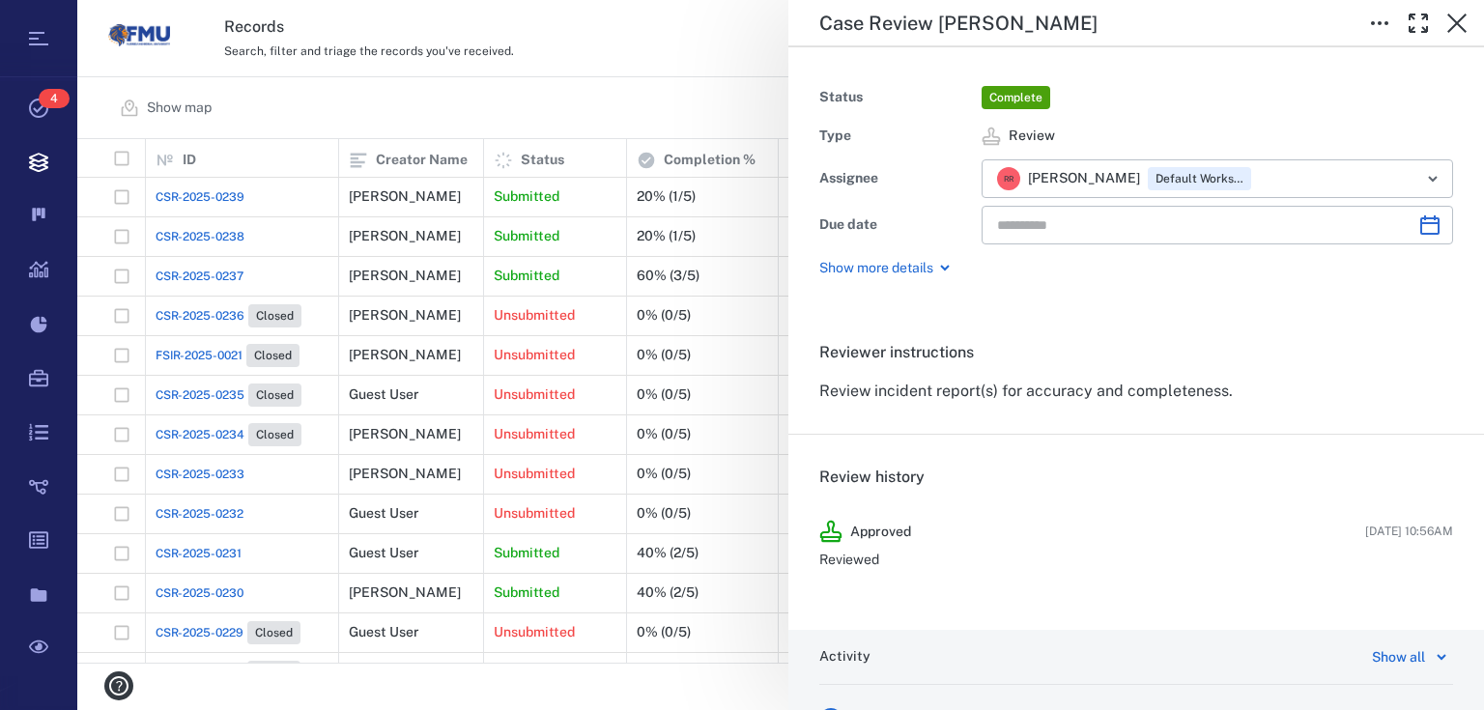
type input "**********"
click at [738, 46] on div "**********" at bounding box center [780, 355] width 1406 height 710
